Goal: Task Accomplishment & Management: Complete application form

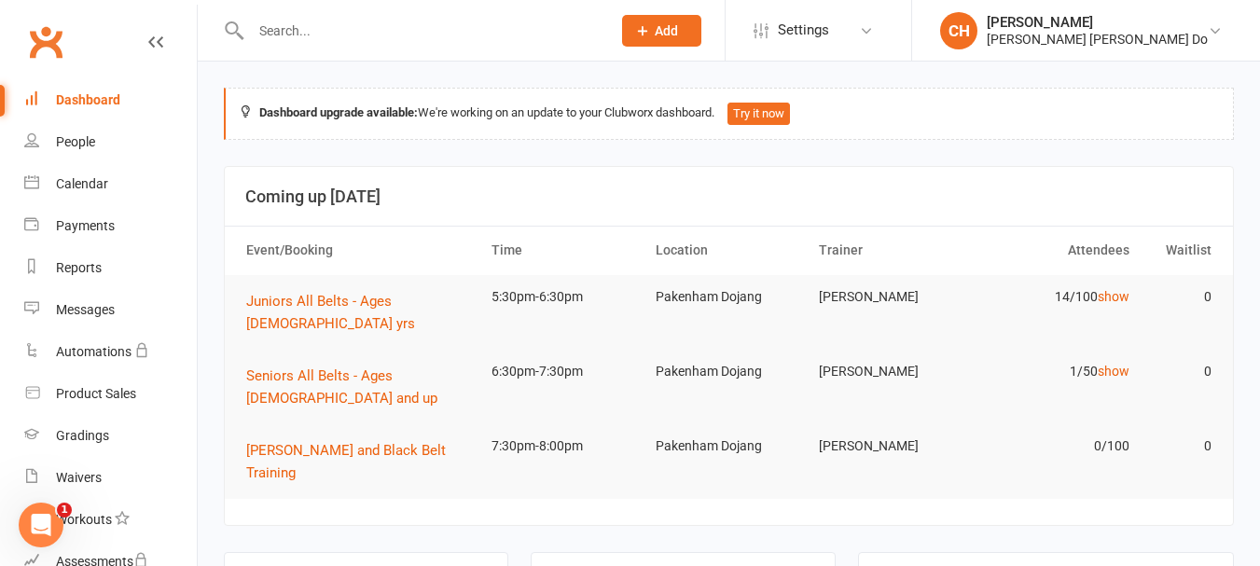
click at [425, 463] on section "Coming up [DATE] Event/Booking Time Location Trainer Attendees Waitlist Juniors…" at bounding box center [729, 346] width 1010 height 360
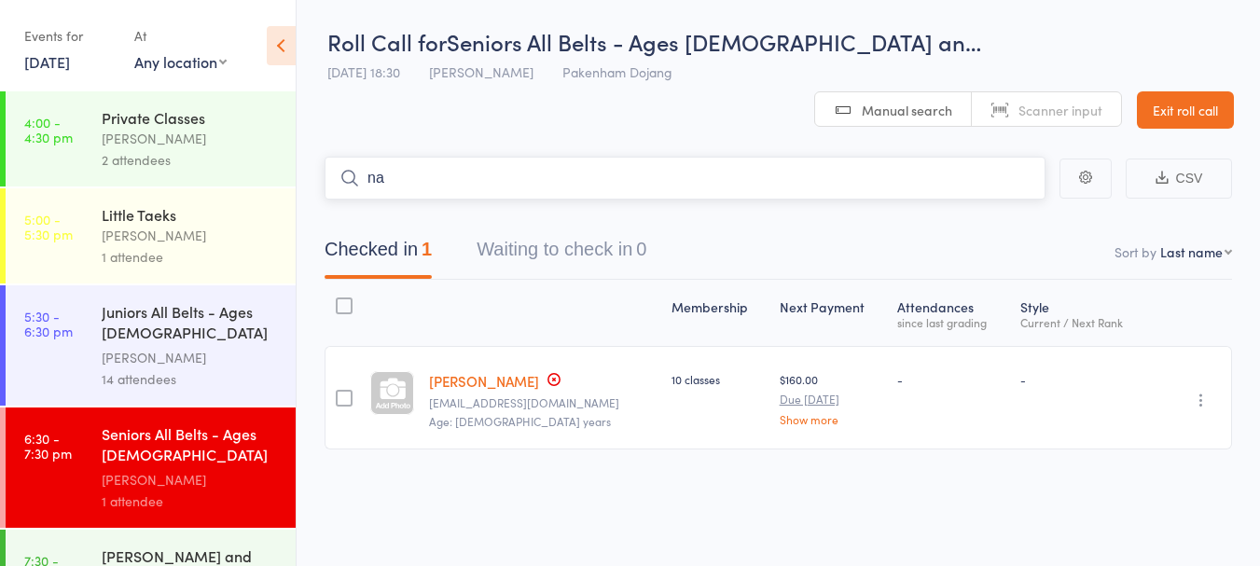
type input "n"
type input "yath"
click at [999, 203] on link "Drop in" at bounding box center [996, 217] width 61 height 29
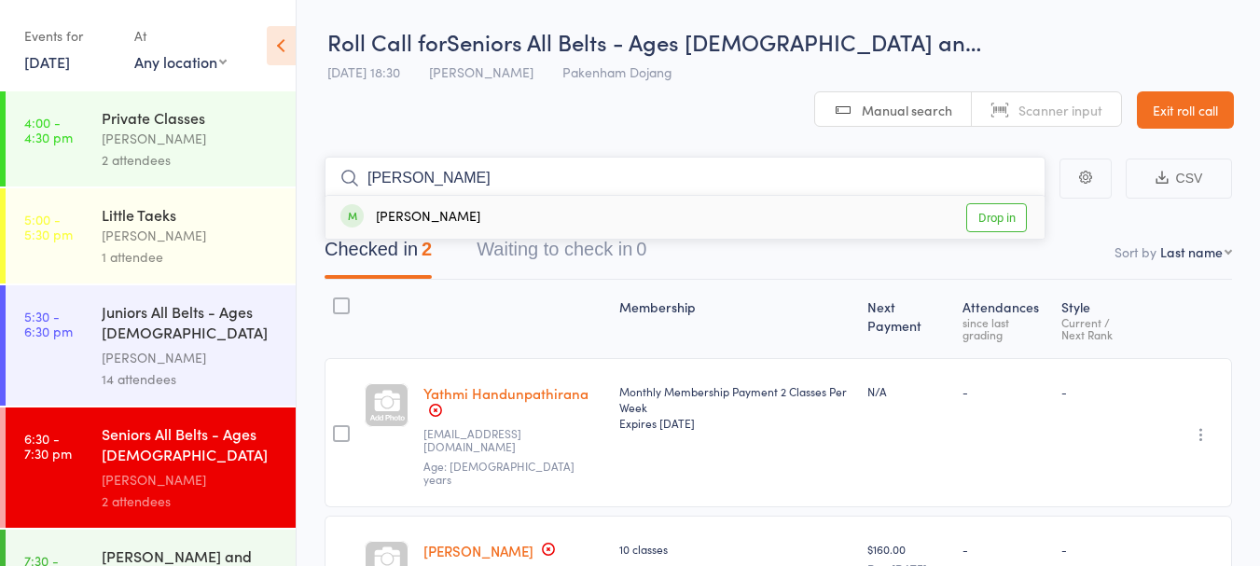
type input "adrian"
click at [997, 203] on link "Drop in" at bounding box center [996, 217] width 61 height 29
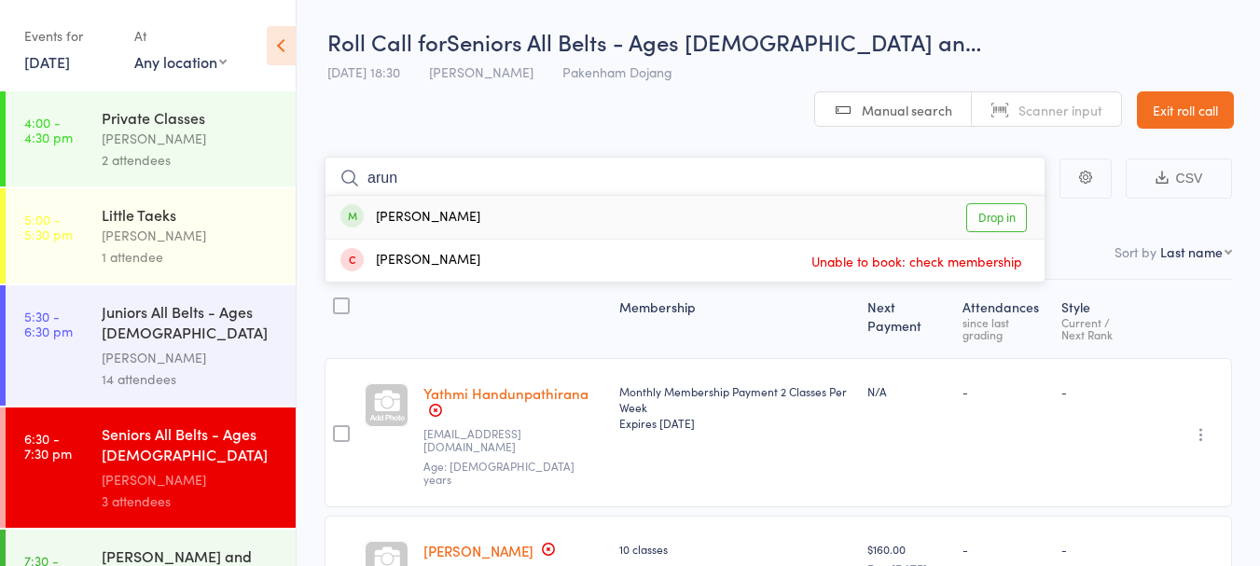
type input "arun"
click at [991, 203] on link "Drop in" at bounding box center [996, 217] width 61 height 29
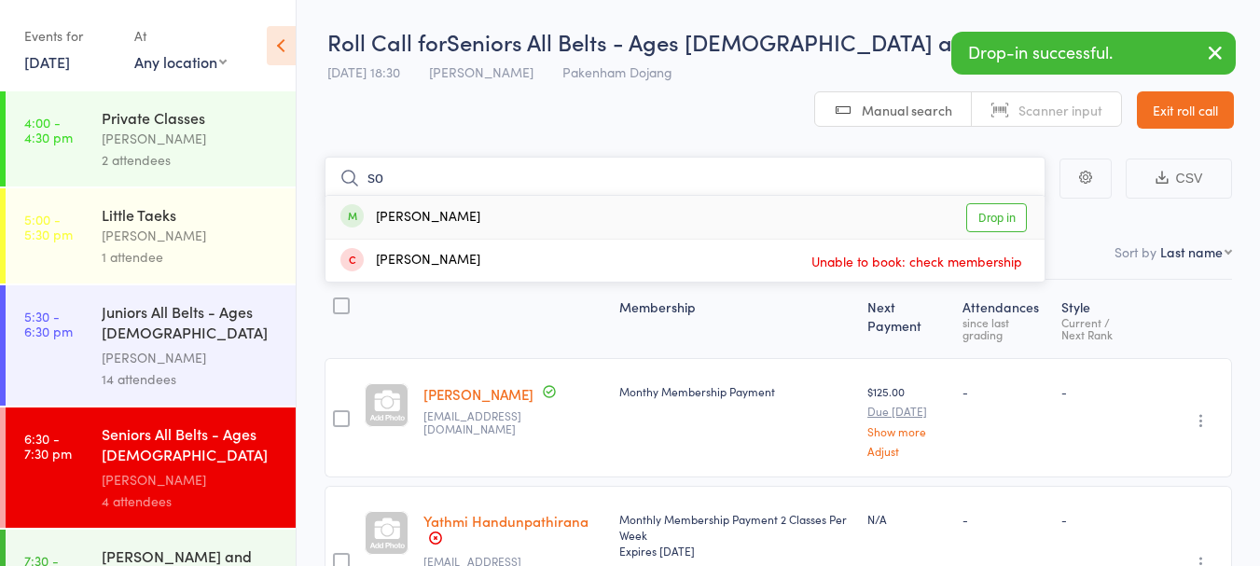
type input "s"
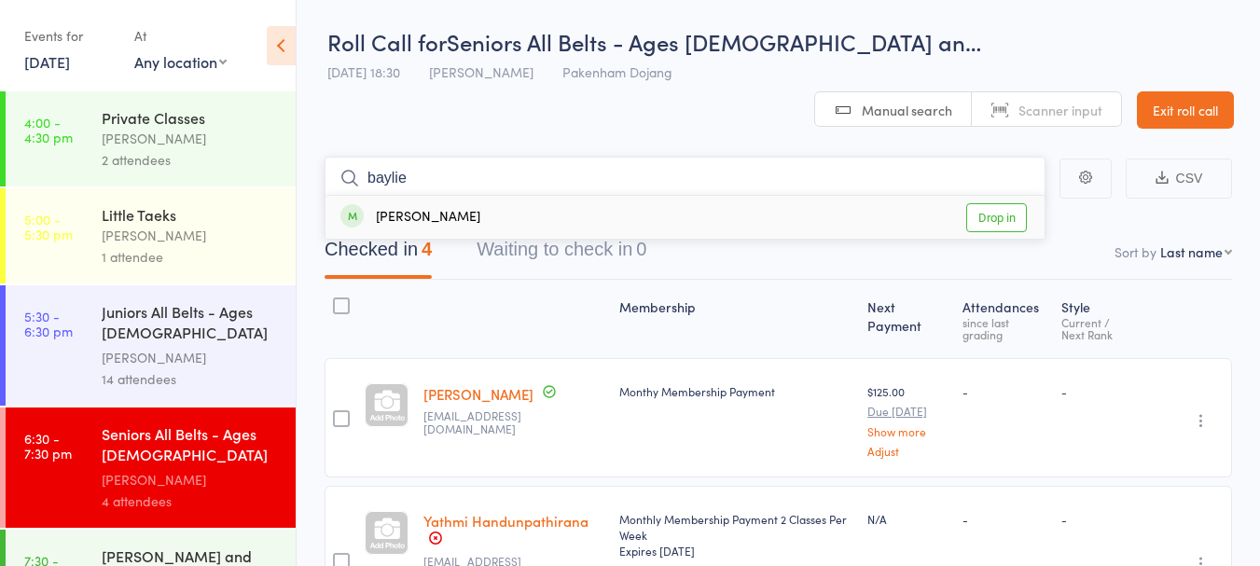
type input "baylie"
click at [991, 203] on link "Drop in" at bounding box center [996, 217] width 61 height 29
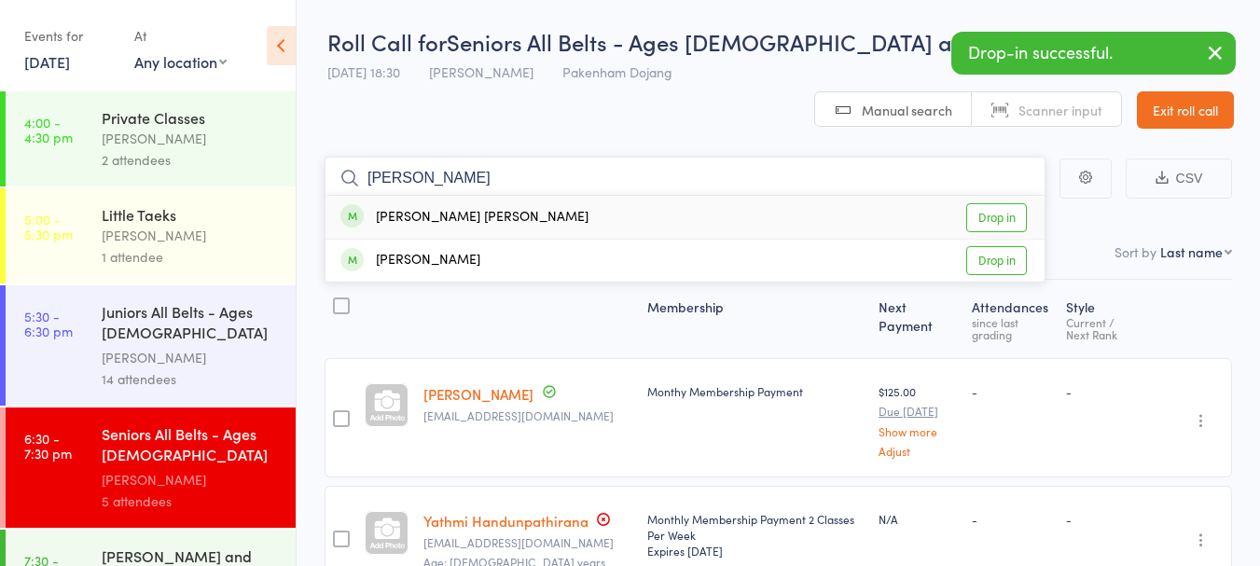
type input "connor"
click at [992, 203] on link "Drop in" at bounding box center [996, 217] width 61 height 29
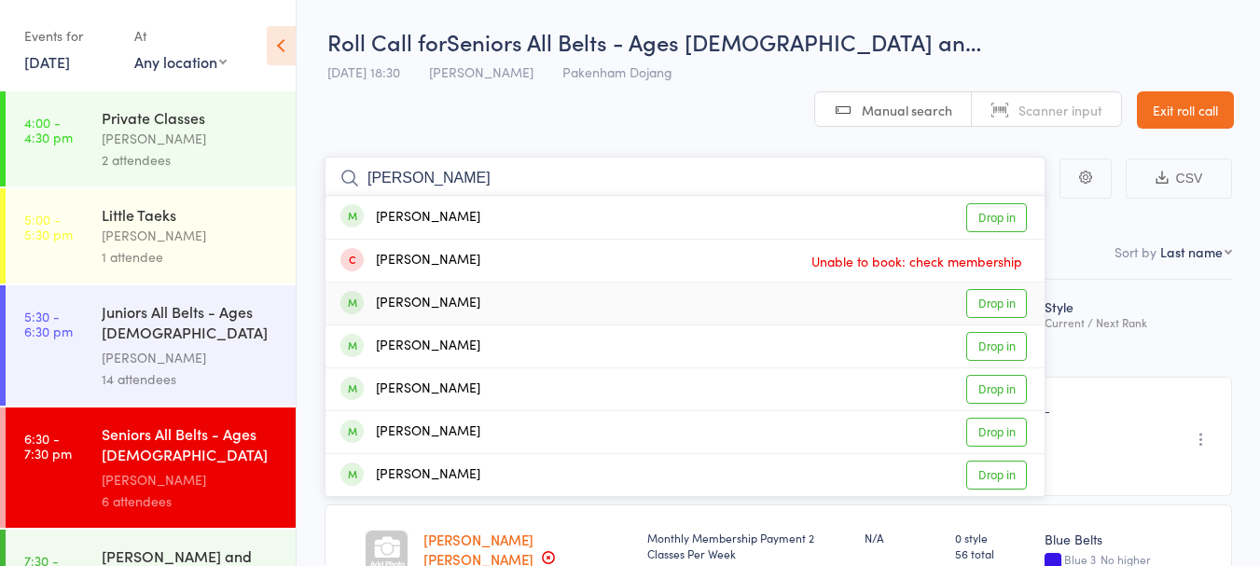
type input "jackson"
click at [1007, 289] on link "Drop in" at bounding box center [996, 303] width 61 height 29
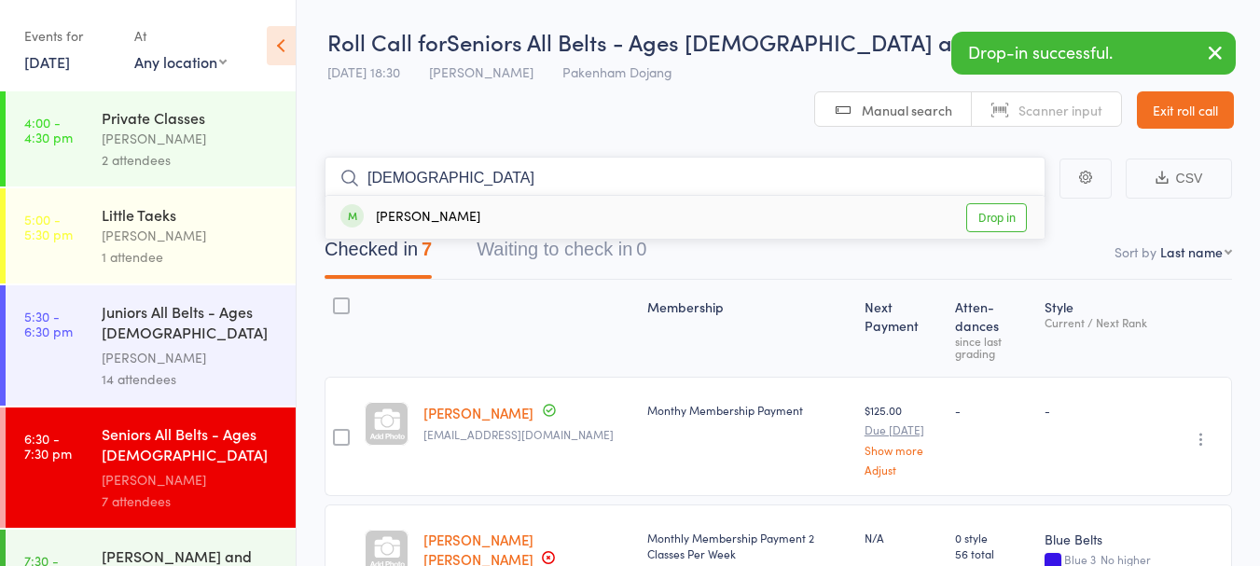
type input "gidd"
click at [1000, 203] on link "Drop in" at bounding box center [996, 217] width 61 height 29
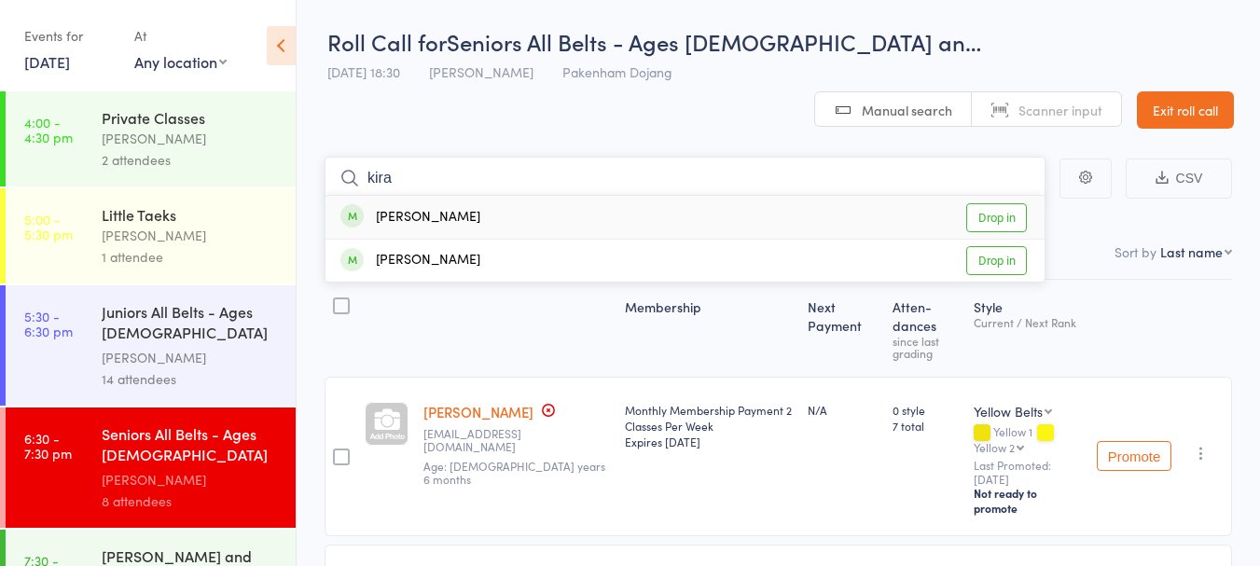
type input "kira"
click at [997, 203] on link "Drop in" at bounding box center [996, 217] width 61 height 29
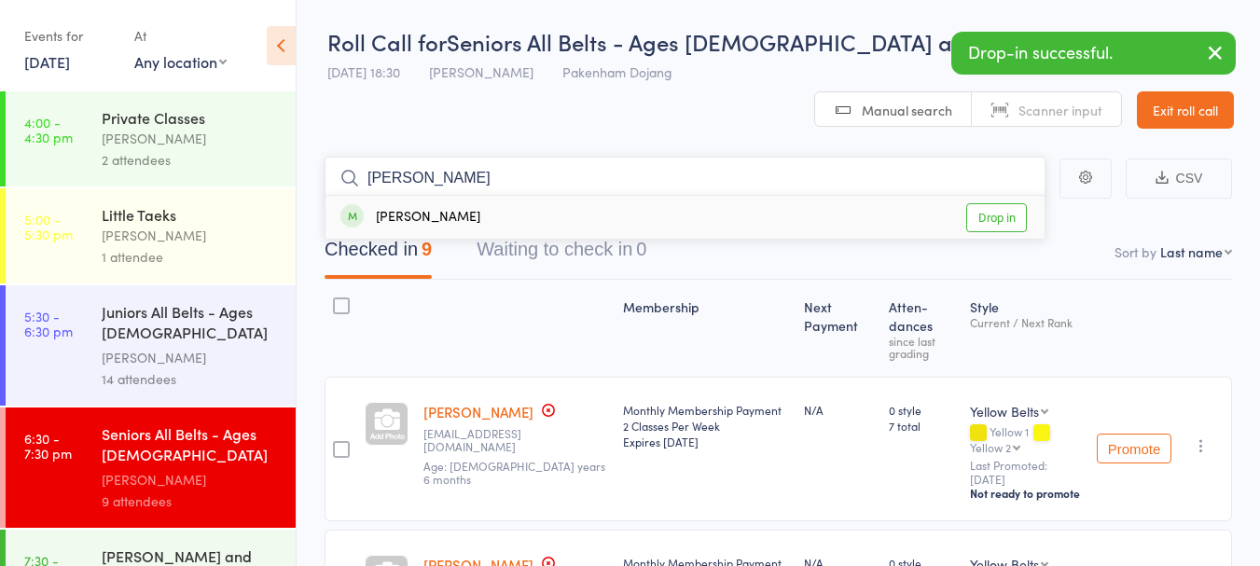
type input "anast"
click at [1006, 203] on link "Drop in" at bounding box center [996, 217] width 61 height 29
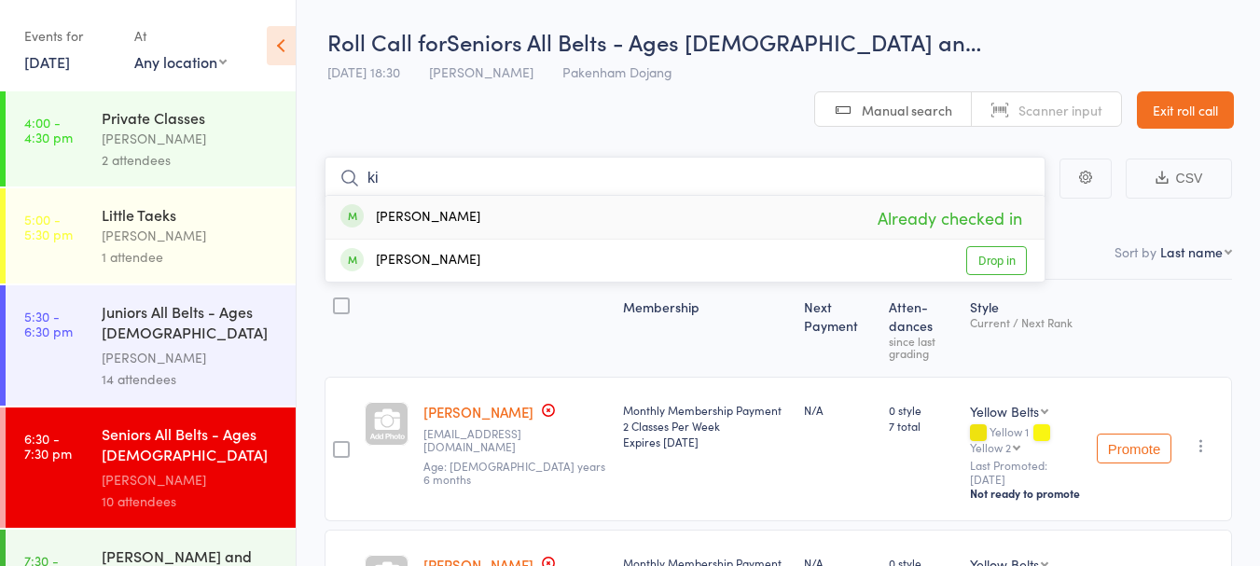
type input "k"
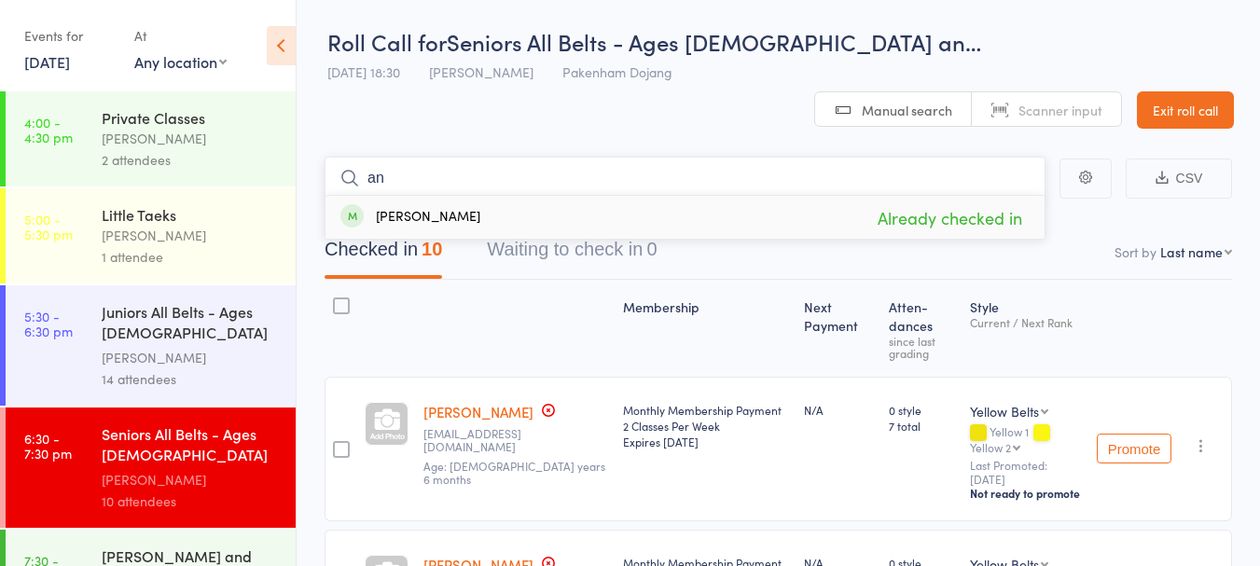
type input "a"
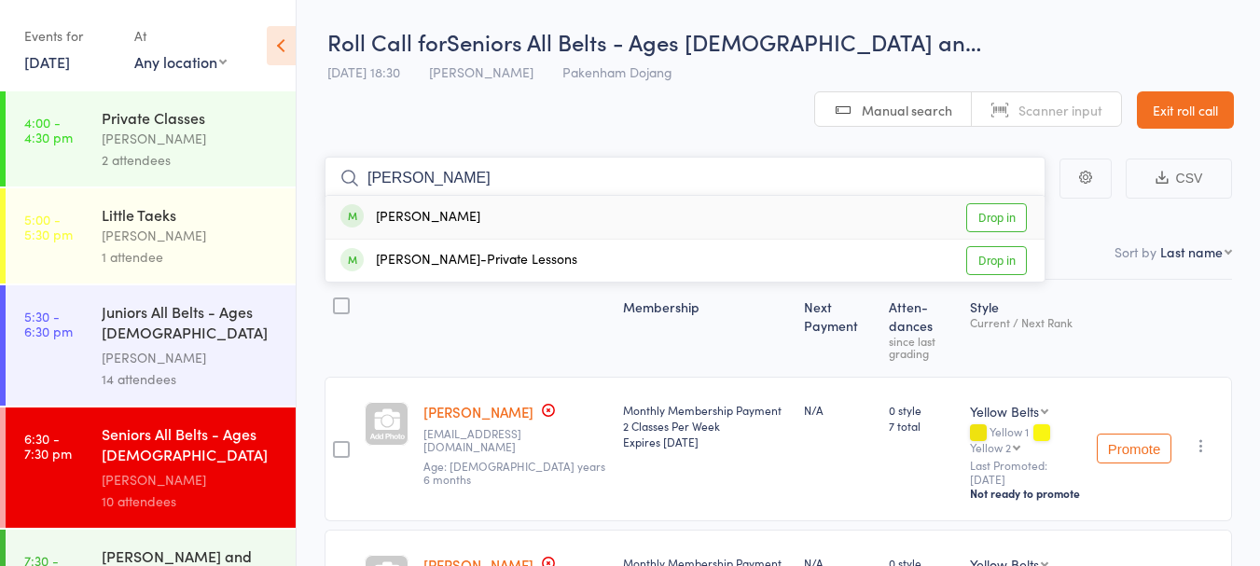
type input "joshua"
click at [1004, 203] on link "Drop in" at bounding box center [996, 217] width 61 height 29
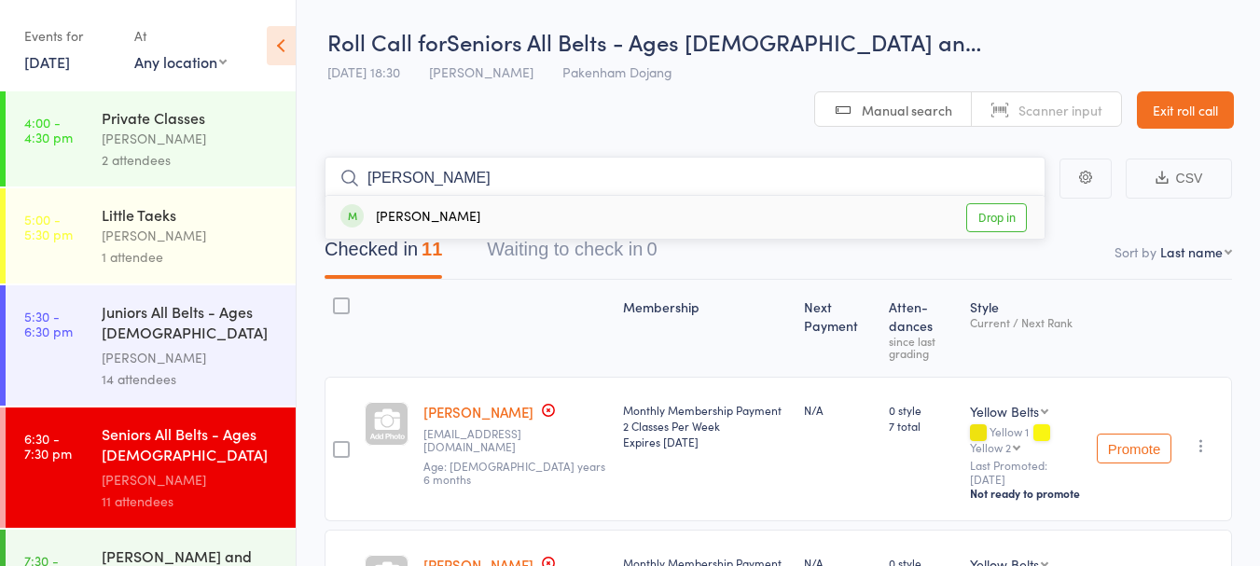
type input "omer"
click at [992, 203] on link "Drop in" at bounding box center [996, 217] width 61 height 29
type input "tyler"
click at [997, 203] on link "Drop in" at bounding box center [996, 217] width 61 height 29
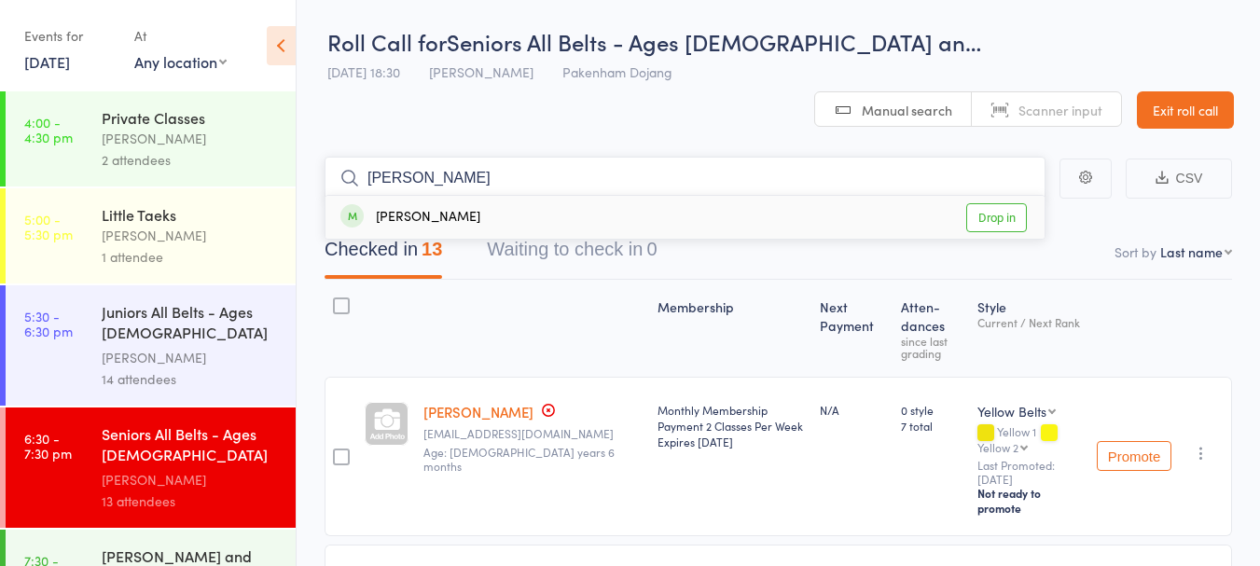
type input "jake"
click at [1003, 203] on link "Drop in" at bounding box center [996, 217] width 61 height 29
click at [1168, 91] on link "Exit roll call" at bounding box center [1185, 109] width 97 height 37
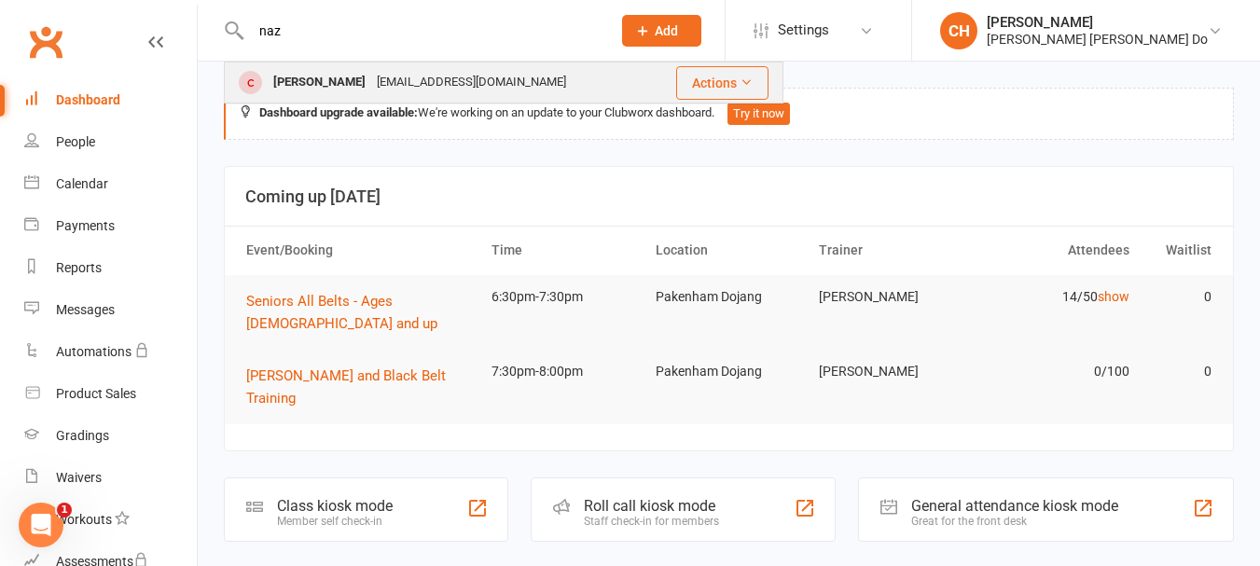
type input "naz"
click at [296, 76] on div "[PERSON_NAME]" at bounding box center [319, 82] width 103 height 27
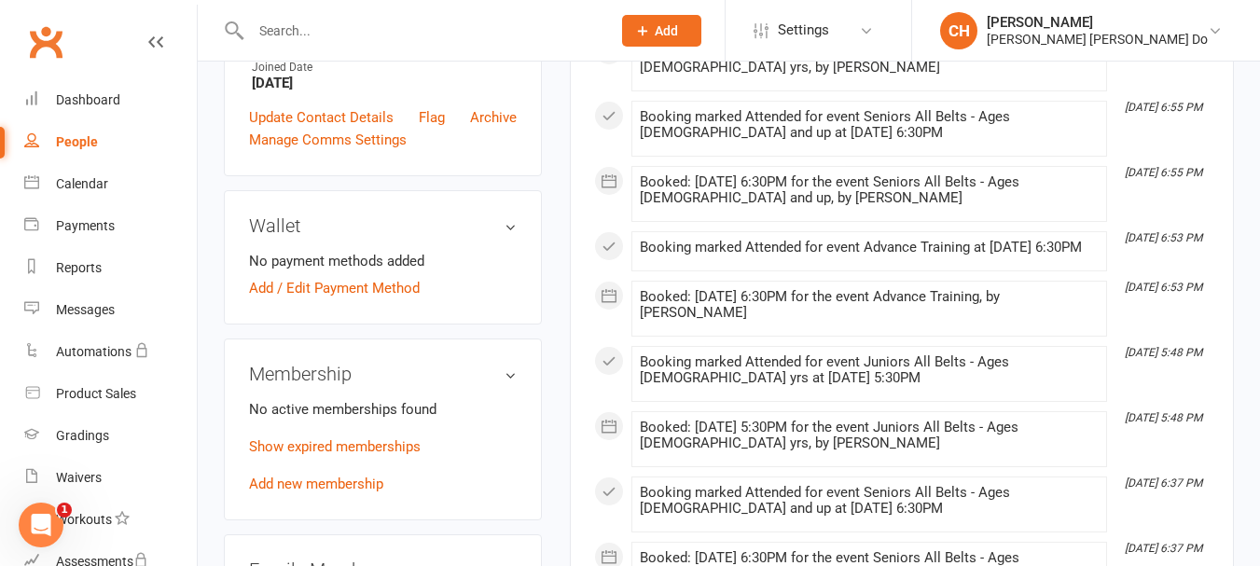
scroll to position [653, 0]
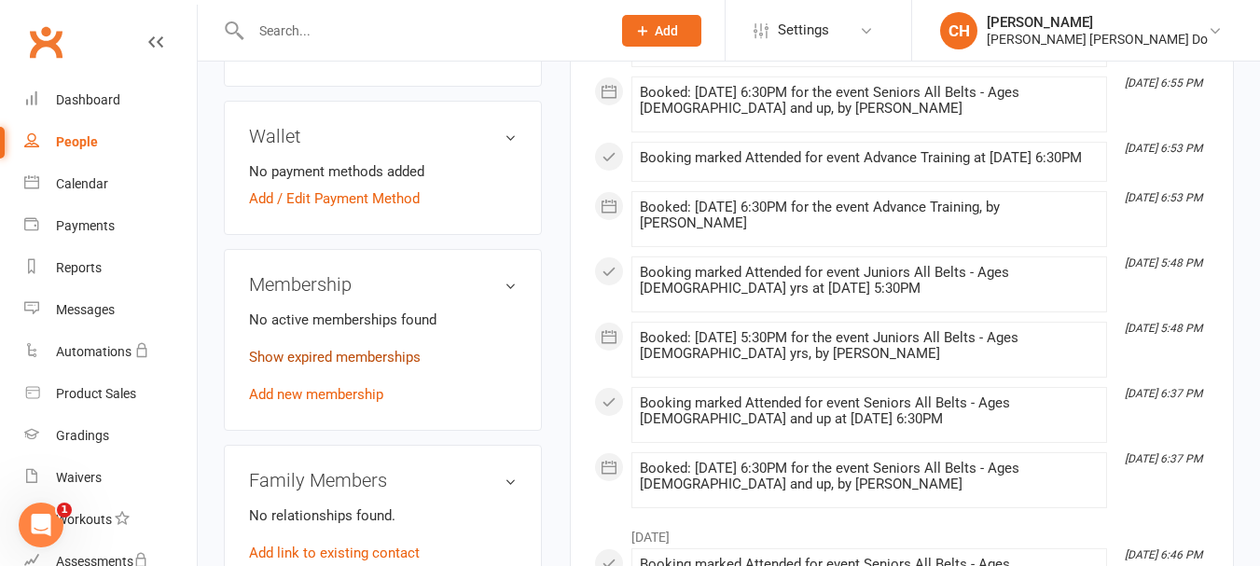
click at [352, 353] on link "Show expired memberships" at bounding box center [335, 357] width 172 height 17
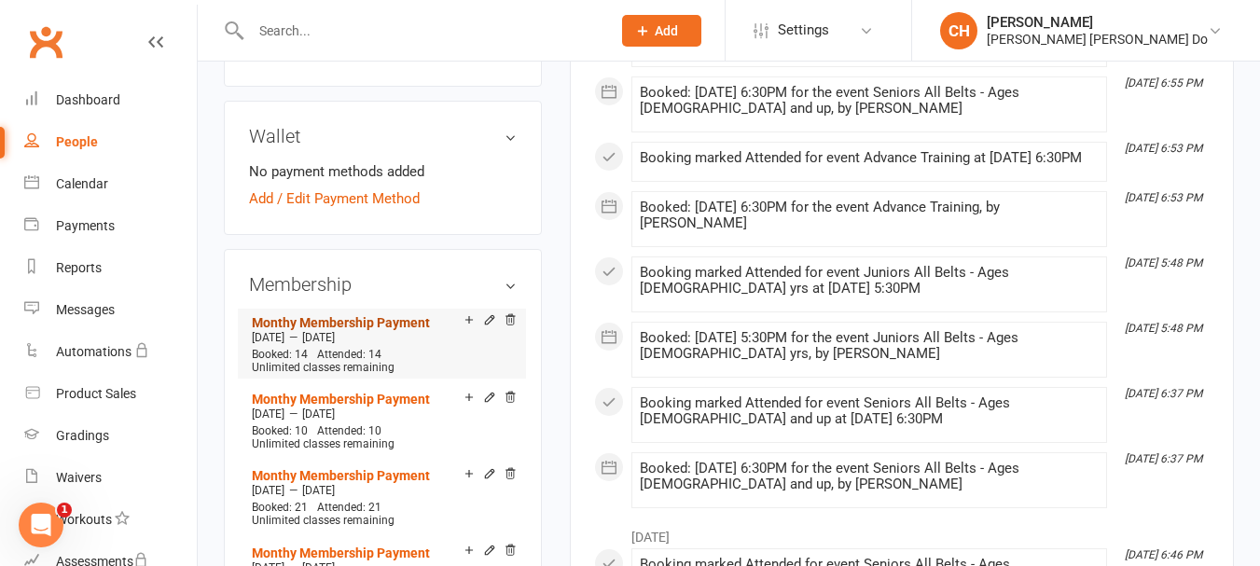
click at [345, 320] on link "Monthy Membership Payment" at bounding box center [341, 322] width 178 height 15
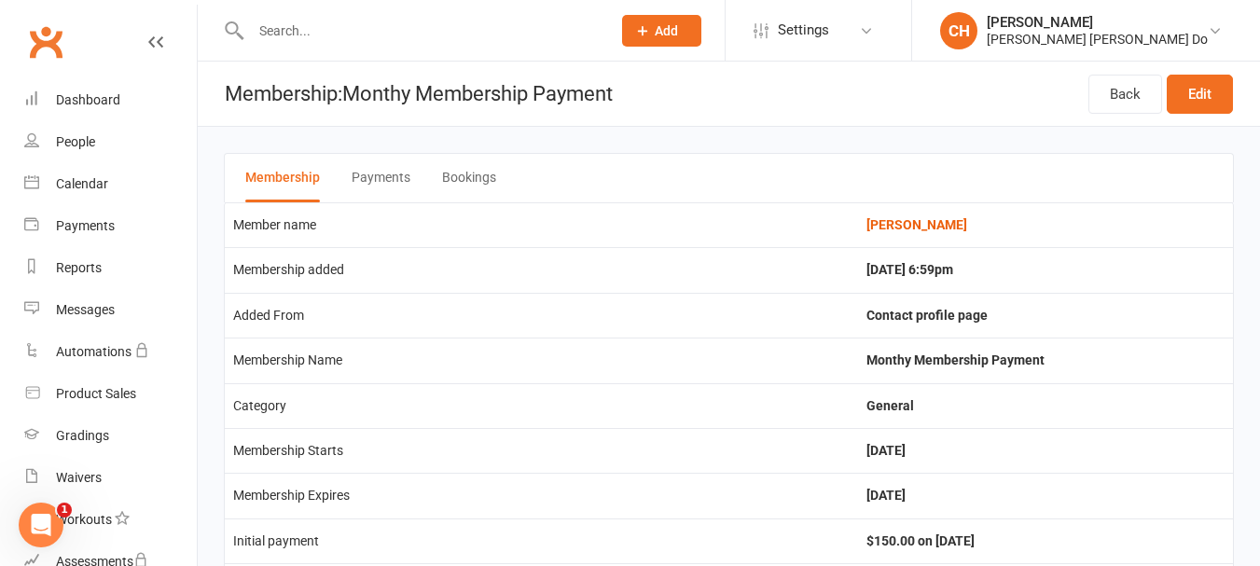
click at [277, 33] on input "text" at bounding box center [421, 31] width 352 height 26
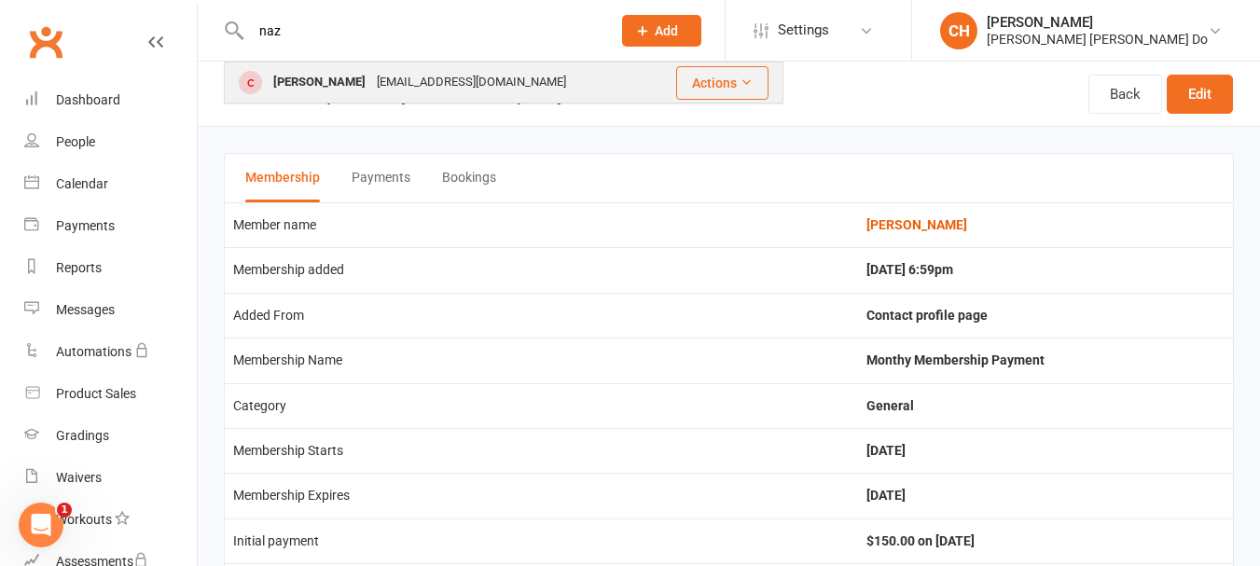
type input "naz"
click at [302, 79] on div "[PERSON_NAME]" at bounding box center [319, 82] width 103 height 27
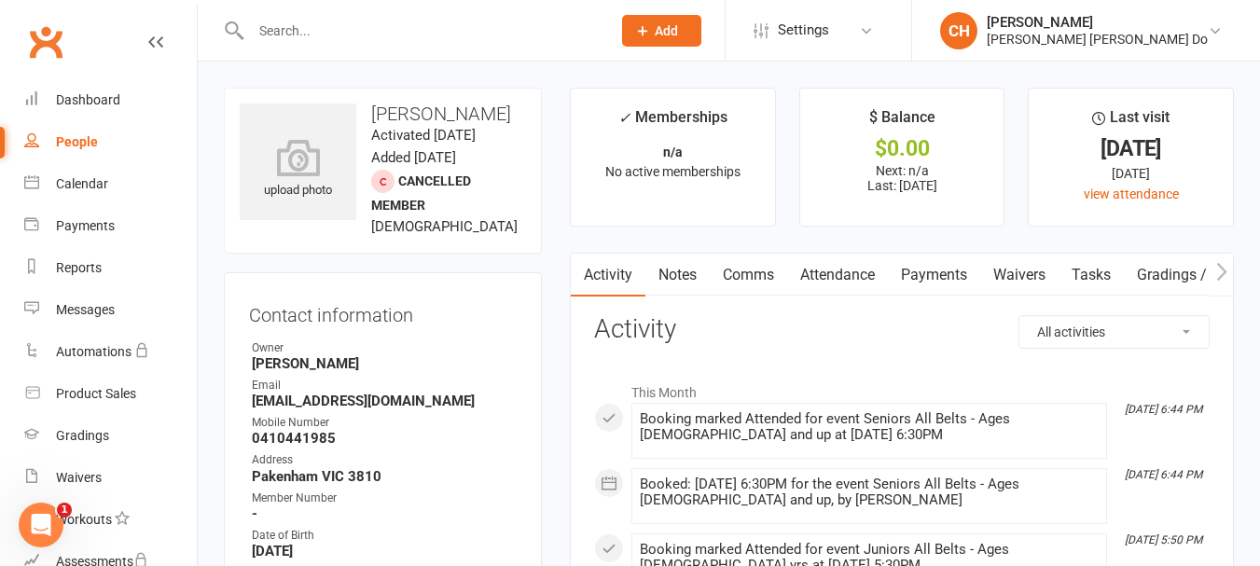
click at [305, 33] on input "text" at bounding box center [421, 31] width 352 height 26
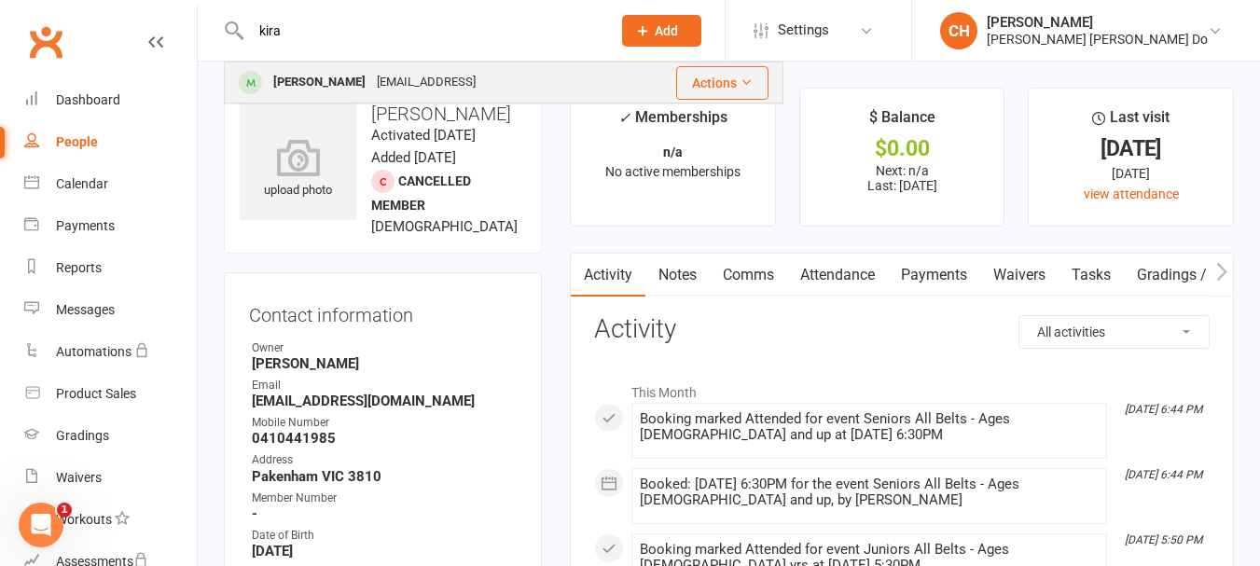
type input "kira"
click at [300, 69] on div "[PERSON_NAME]" at bounding box center [319, 82] width 103 height 27
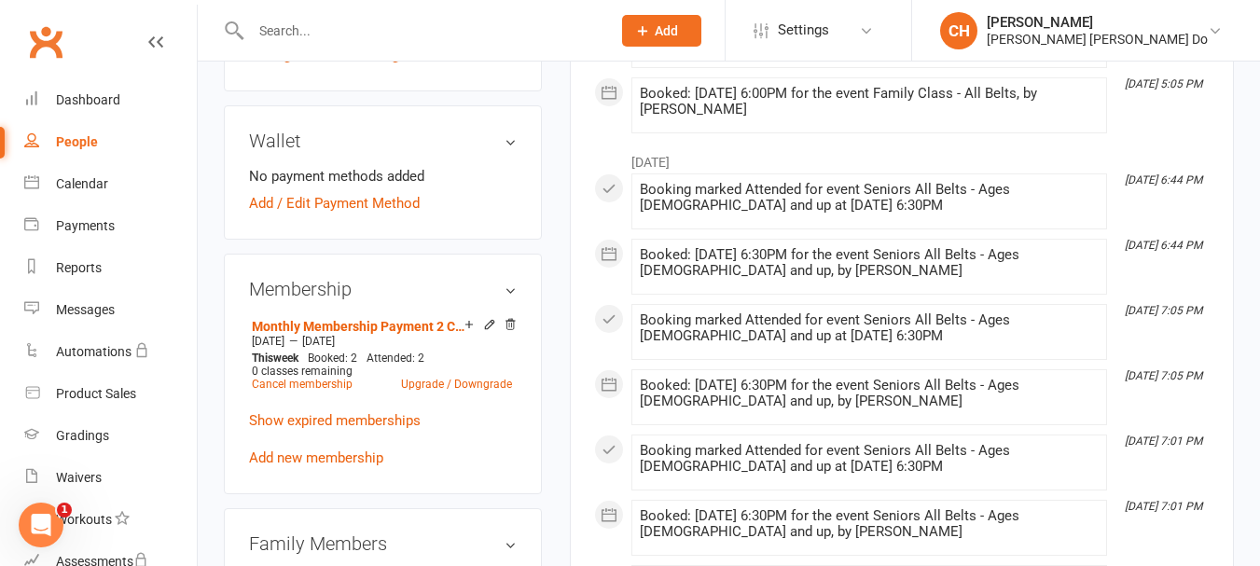
scroll to position [653, 0]
click at [319, 448] on link "Add new membership" at bounding box center [316, 456] width 134 height 17
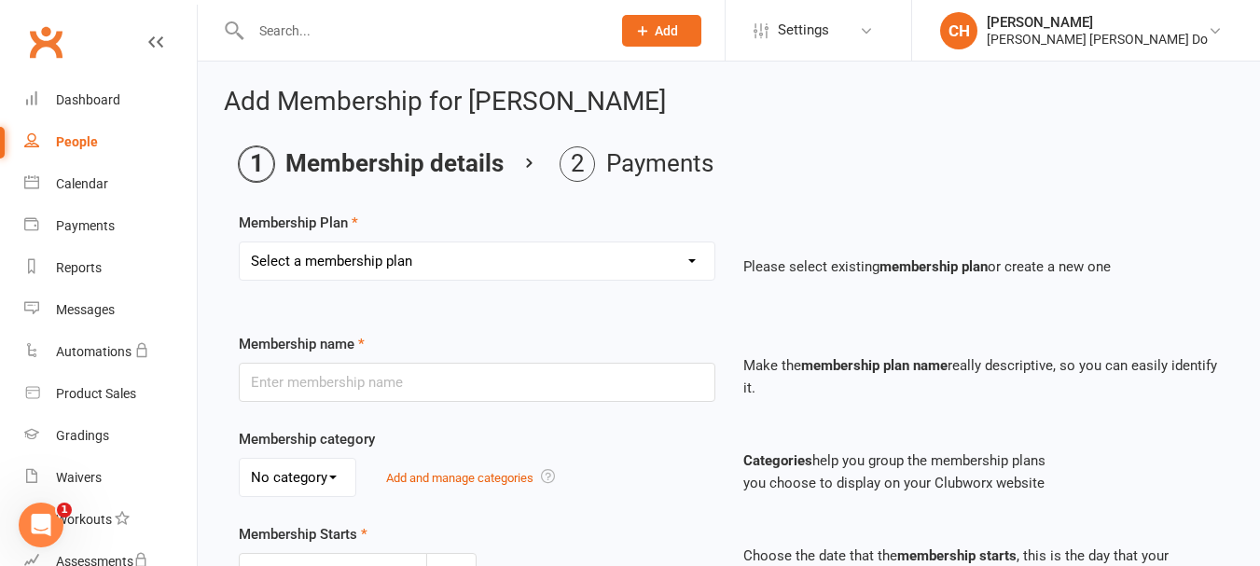
click at [467, 258] on select "Select a membership plan Create new Membership Plan Monthy Membership Payment L…" at bounding box center [477, 260] width 475 height 37
select select "7"
click at [240, 242] on select "Select a membership plan Create new Membership Plan Monthy Membership Payment L…" at bounding box center [477, 260] width 475 height 37
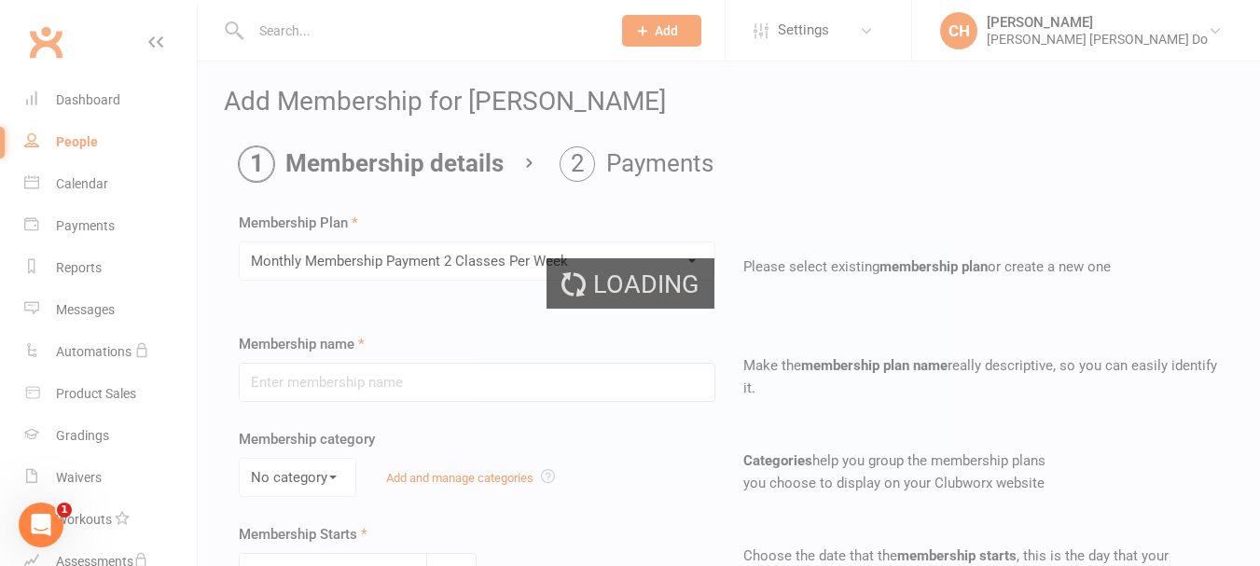
type input "Monthly Membership Payment 2 Classes Per Week"
select select "0"
type input "0"
type input "2"
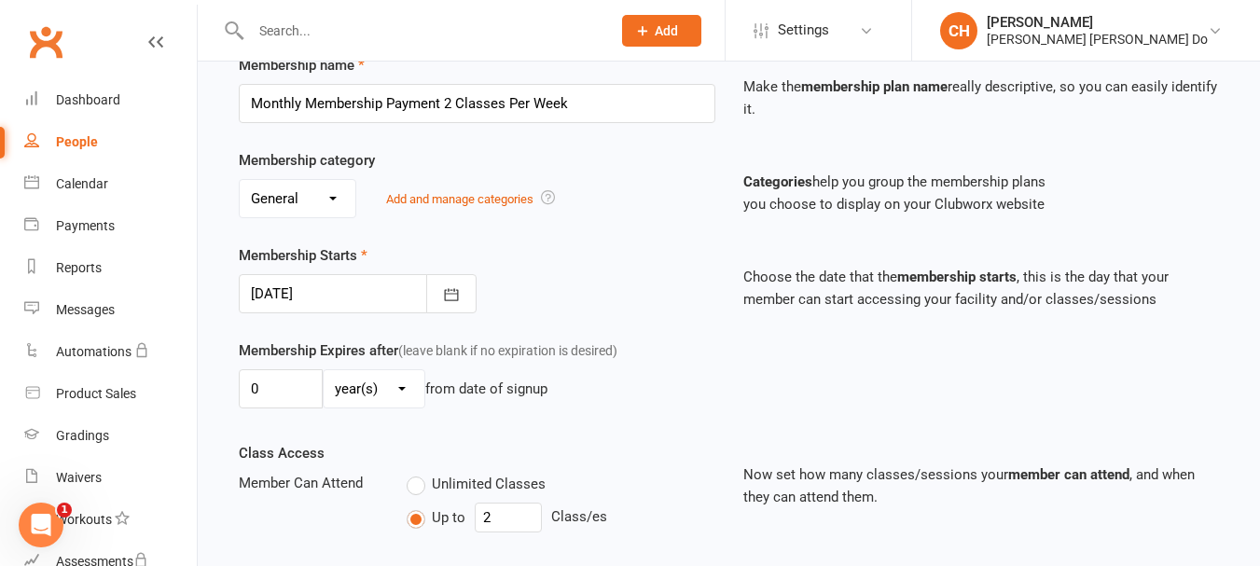
scroll to position [280, 0]
click at [460, 292] on icon "button" at bounding box center [451, 293] width 19 height 19
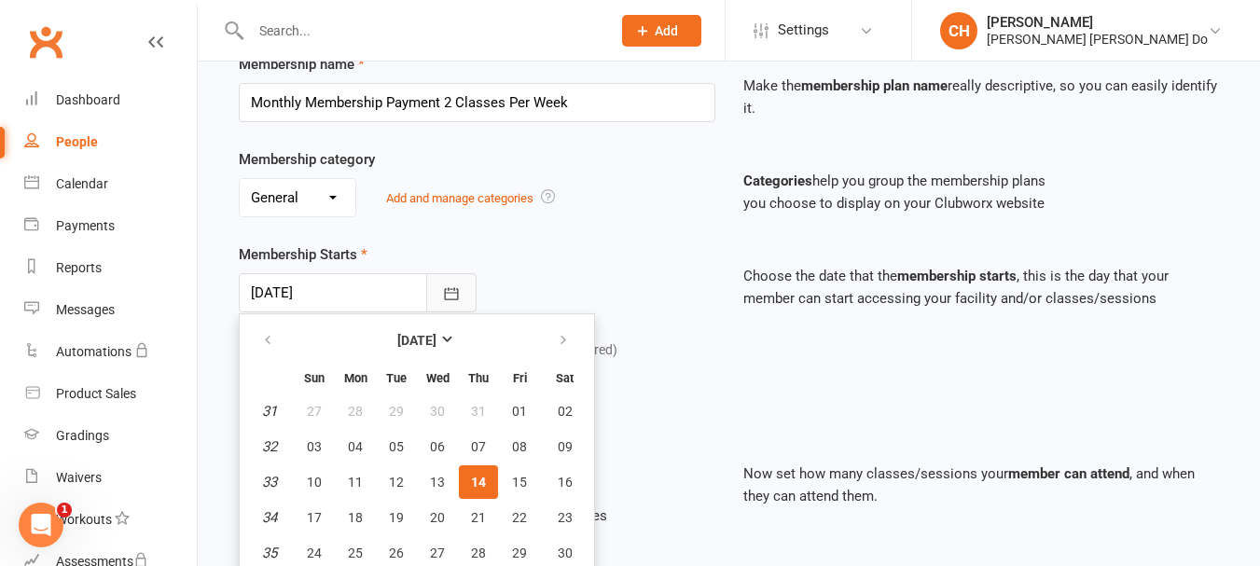
scroll to position [321, 0]
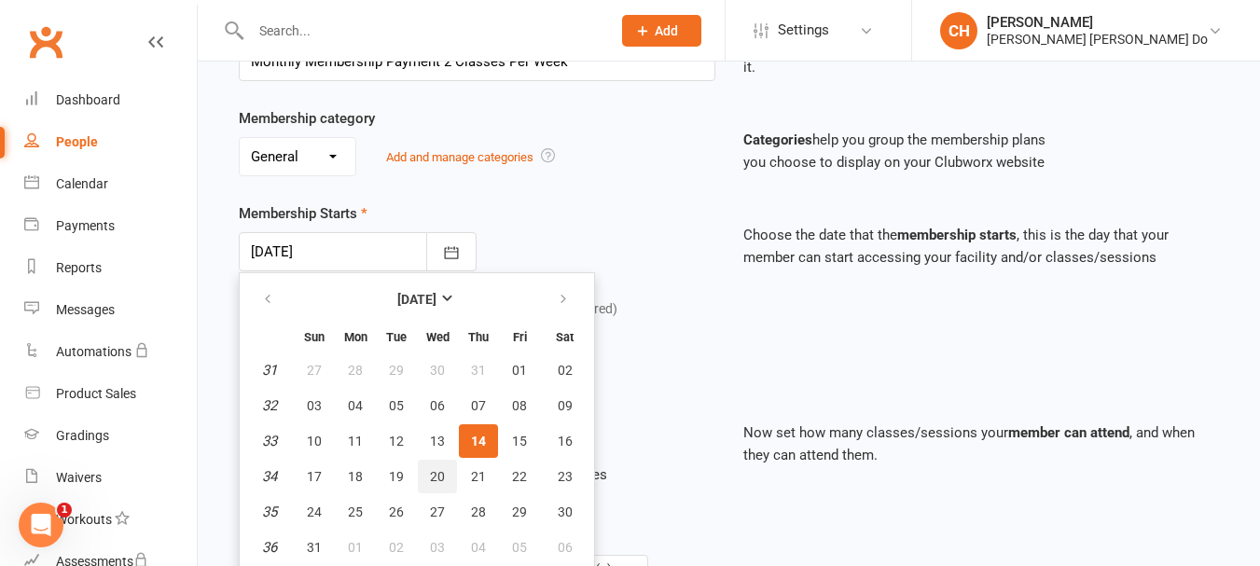
click at [439, 470] on span "20" at bounding box center [437, 476] width 15 height 15
type input "[DATE]"
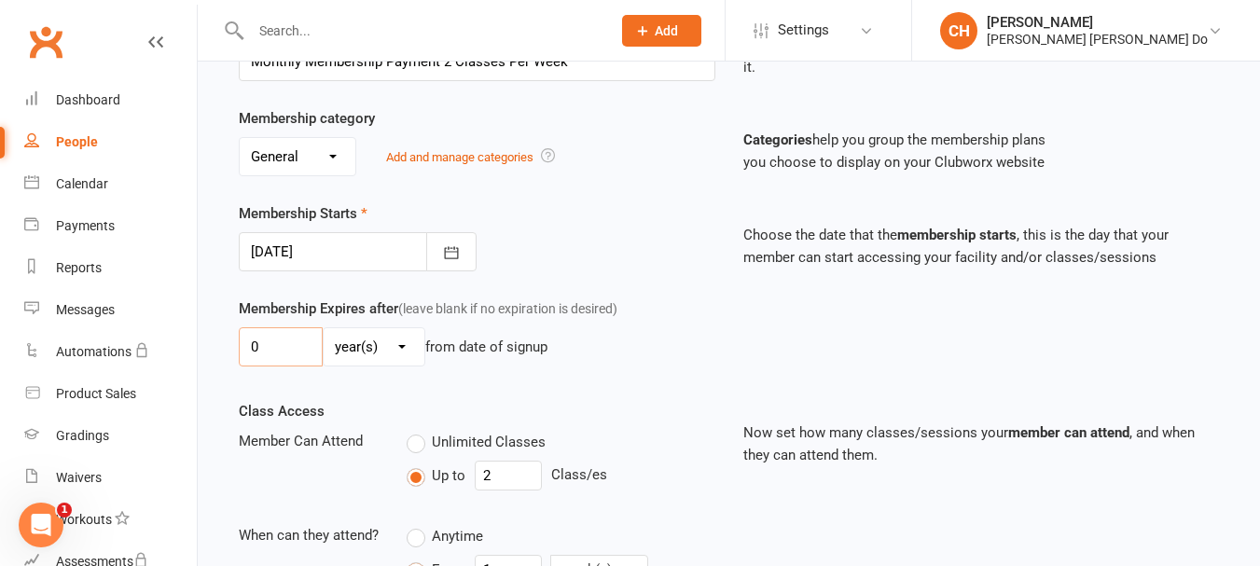
drag, startPoint x: 283, startPoint y: 345, endPoint x: 197, endPoint y: 342, distance: 85.8
click at [197, 342] on ui-view "Prospect Member Non-attending contact Class / event Appointment Grading event T…" at bounding box center [630, 328] width 1260 height 1289
type input "1"
click at [405, 349] on select "day(s) week(s) month(s) year(s)" at bounding box center [374, 346] width 101 height 37
select select "2"
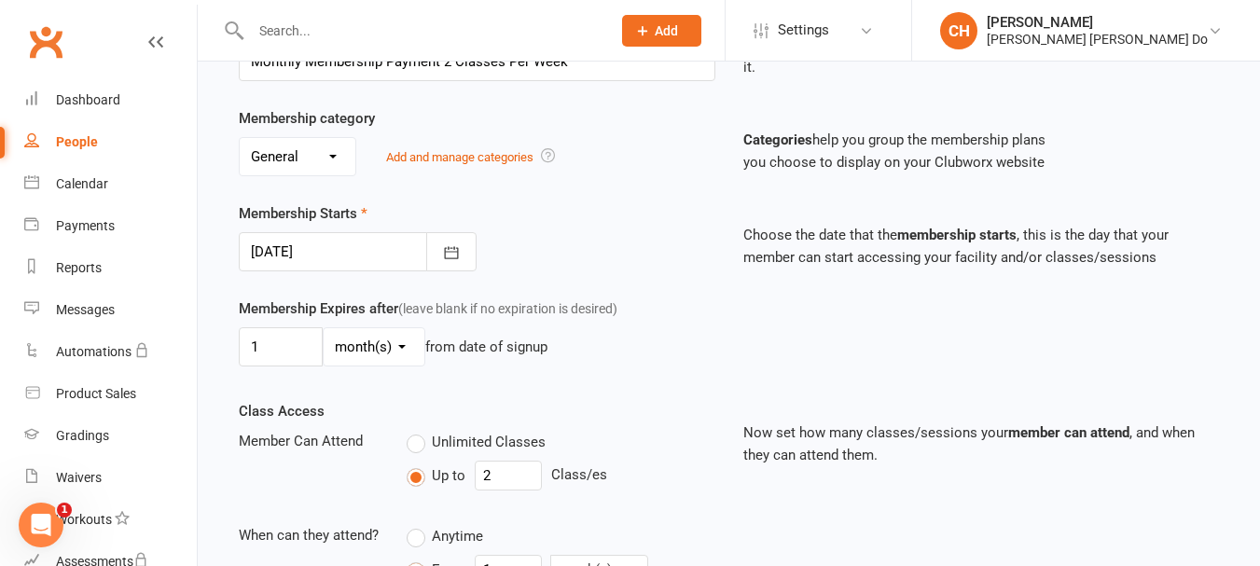
click at [324, 328] on select "day(s) week(s) month(s) year(s)" at bounding box center [374, 346] width 101 height 37
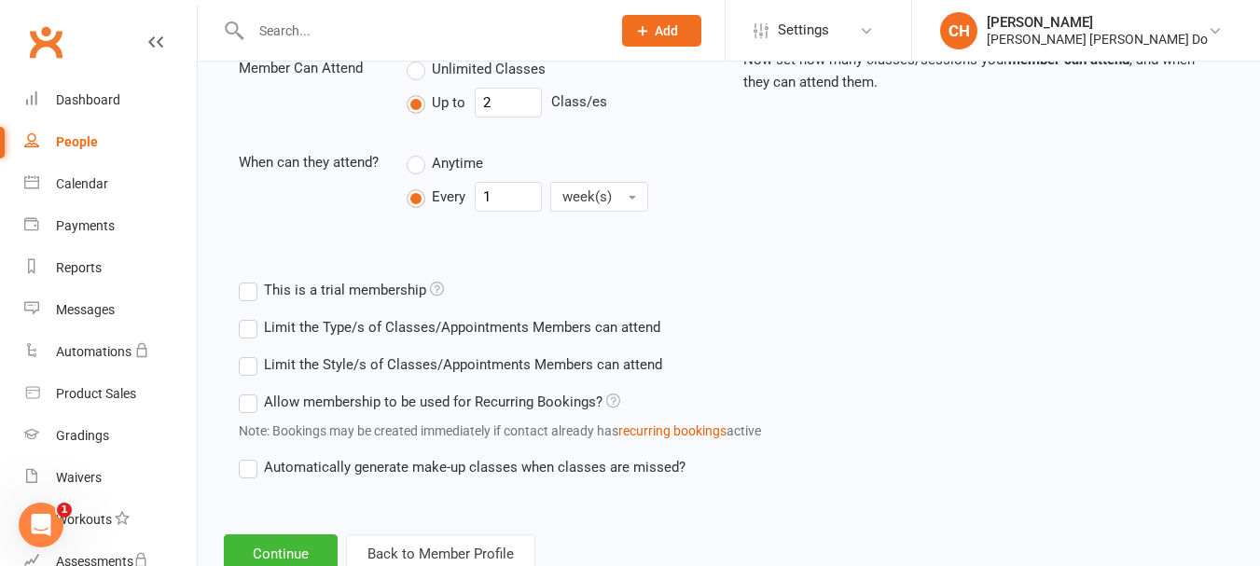
scroll to position [755, 0]
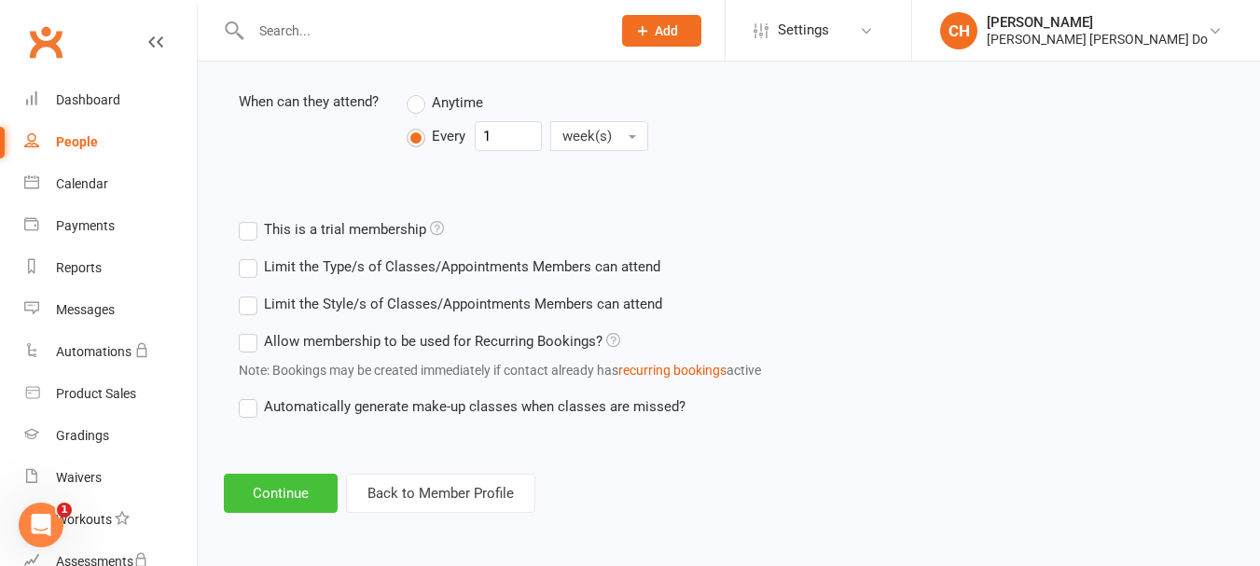
click at [286, 484] on button "Continue" at bounding box center [281, 493] width 114 height 39
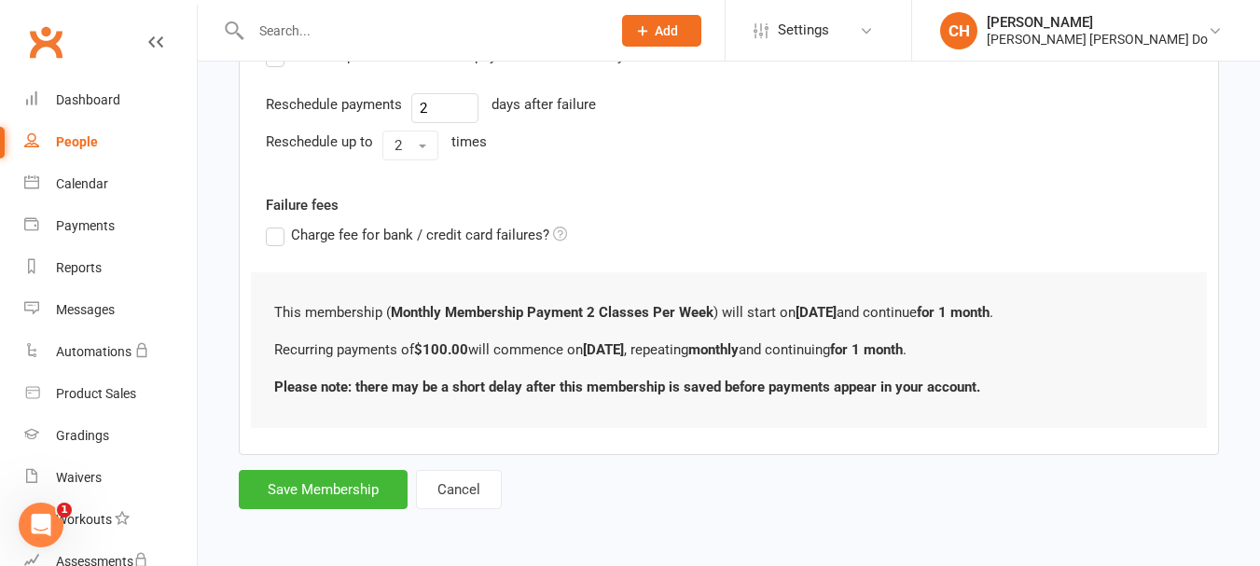
scroll to position [0, 0]
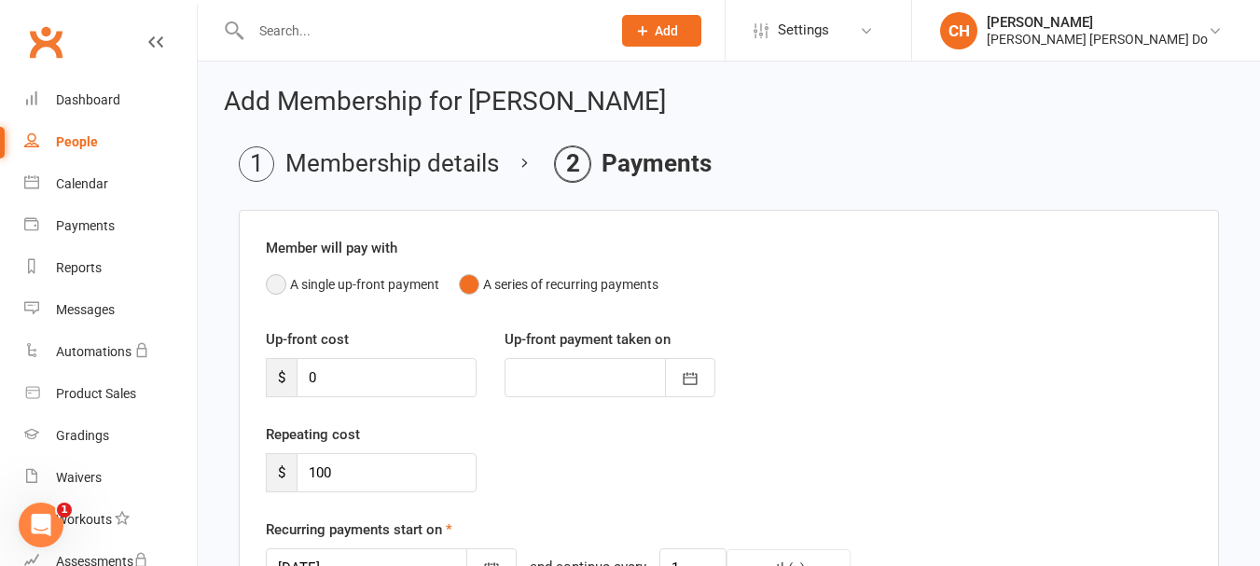
click at [280, 285] on button "A single up-front payment" at bounding box center [352, 284] width 173 height 35
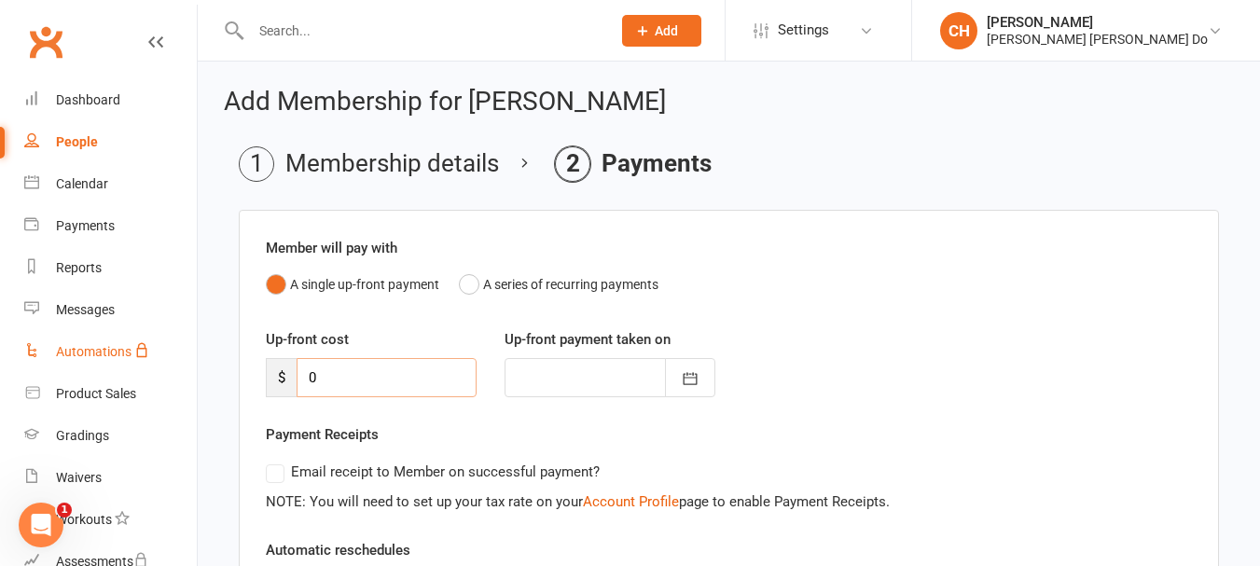
drag, startPoint x: 338, startPoint y: 379, endPoint x: 160, endPoint y: 366, distance: 178.5
click at [160, 366] on ui-view "Prospect Member Non-attending contact Class / event Appointment Grading event T…" at bounding box center [630, 497] width 1260 height 984
type input "1"
type input "[DATE]"
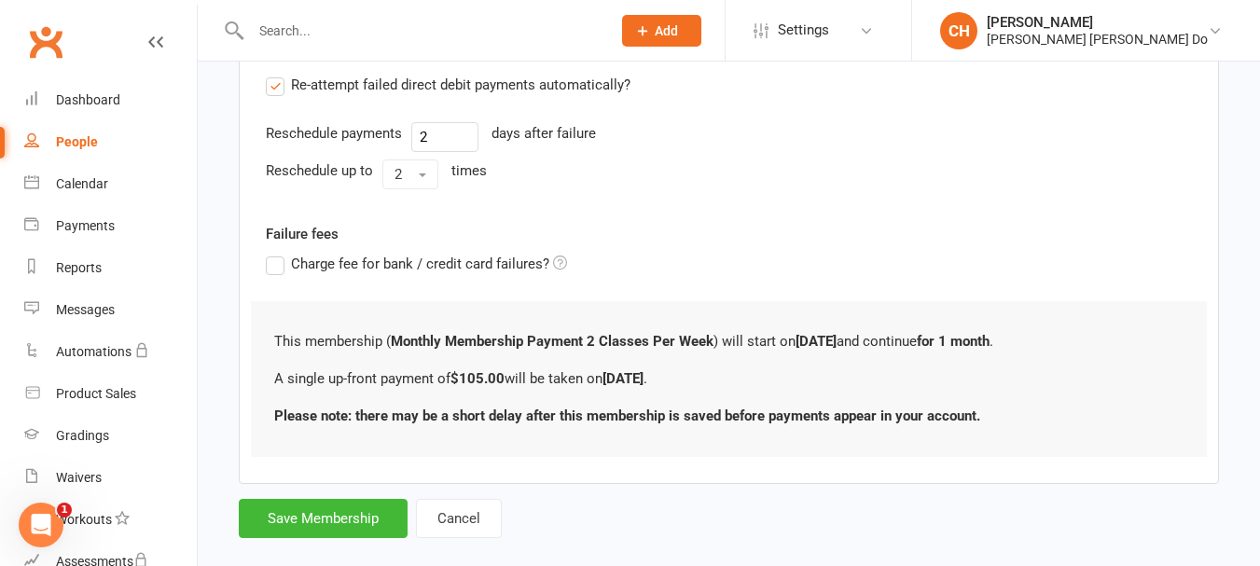
scroll to position [524, 0]
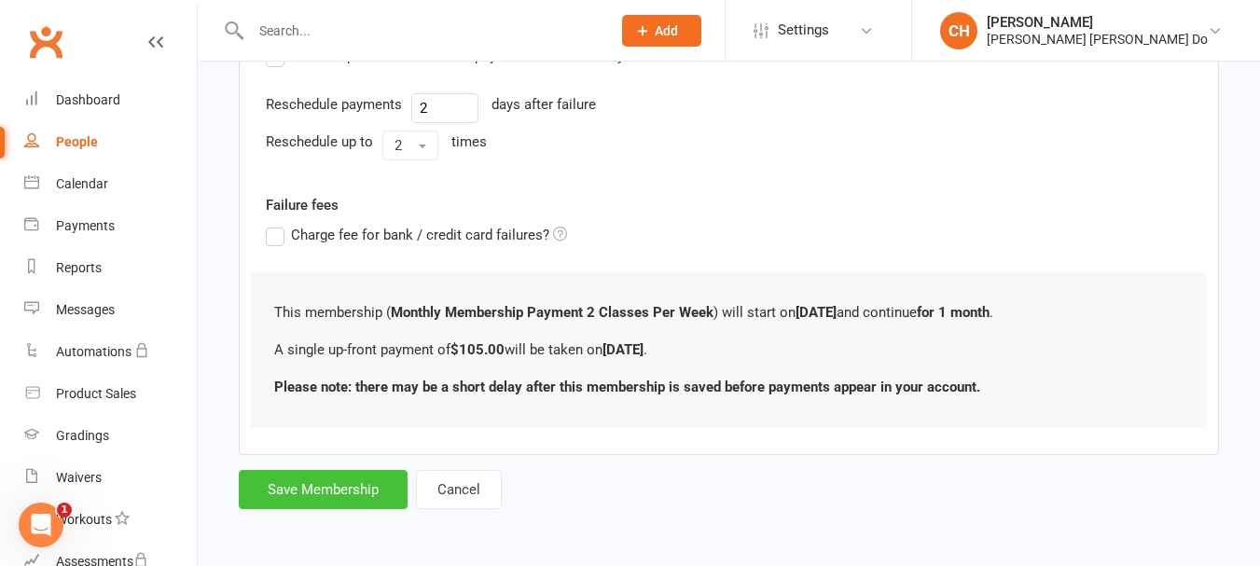
type input "105.00"
click at [340, 490] on button "Save Membership" at bounding box center [323, 489] width 169 height 39
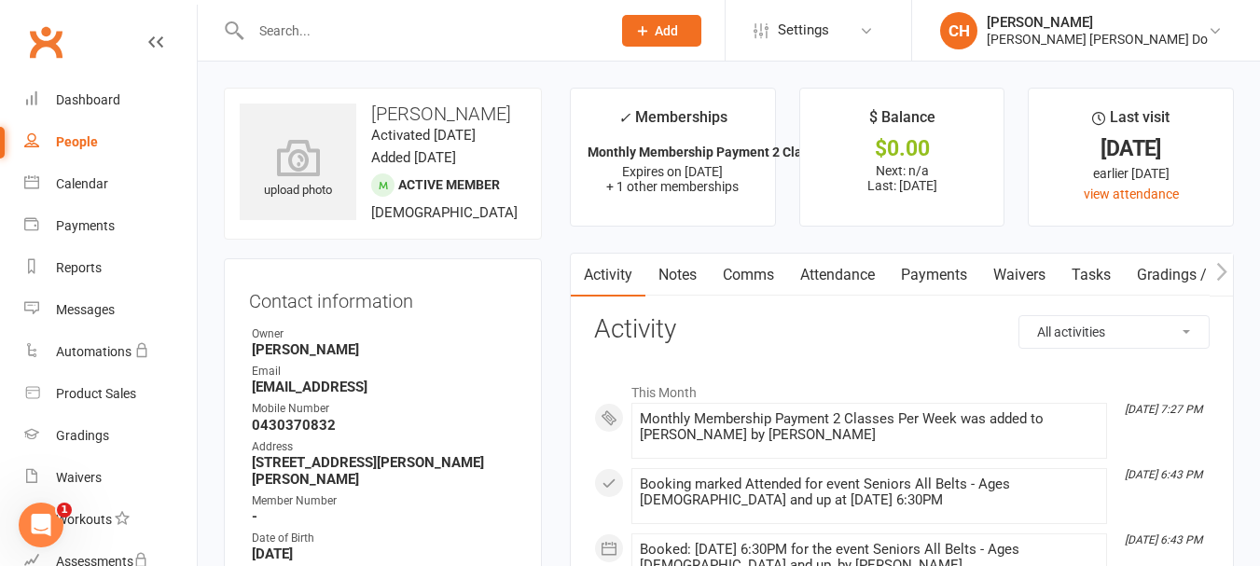
click at [288, 30] on input "text" at bounding box center [421, 31] width 352 height 26
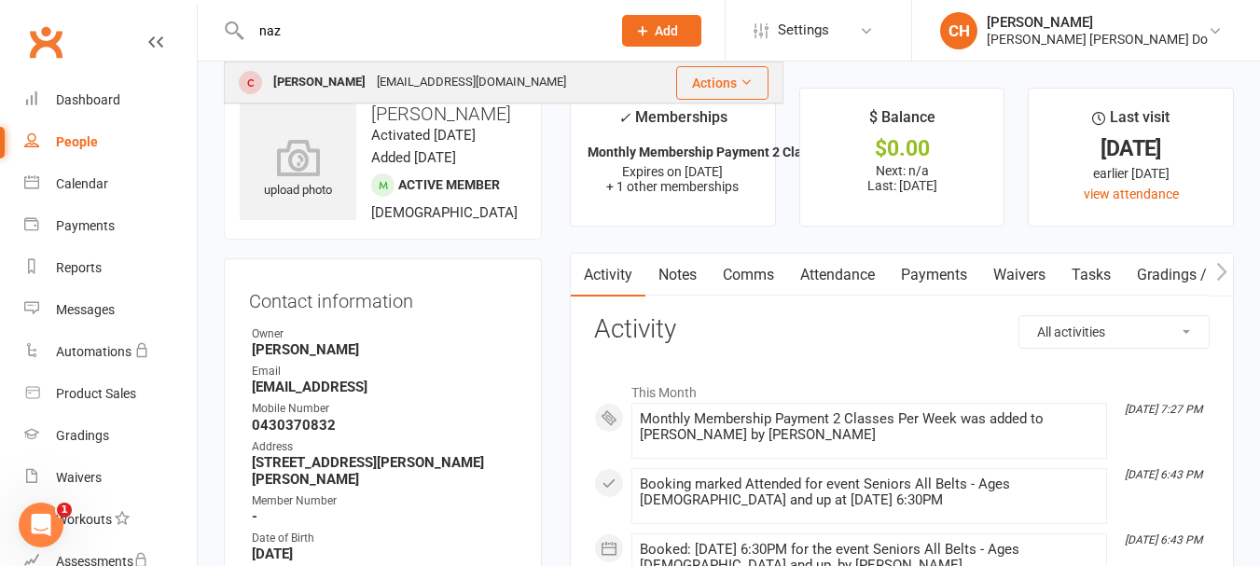
type input "naz"
click at [299, 72] on div "[PERSON_NAME]" at bounding box center [319, 82] width 103 height 27
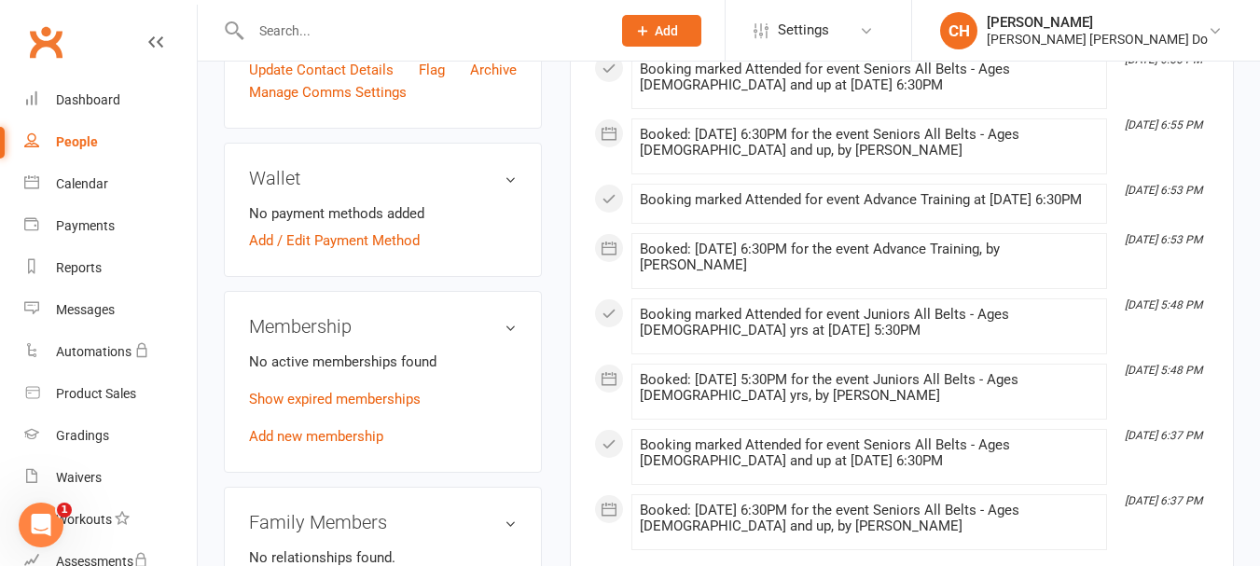
scroll to position [653, 0]
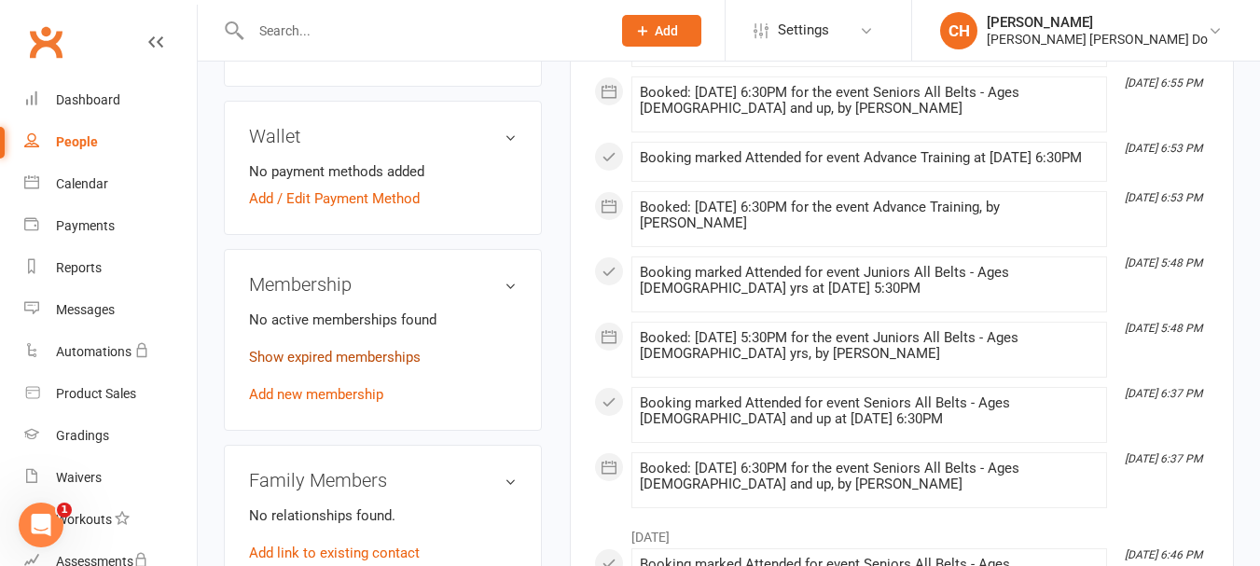
click at [343, 352] on link "Show expired memberships" at bounding box center [335, 357] width 172 height 17
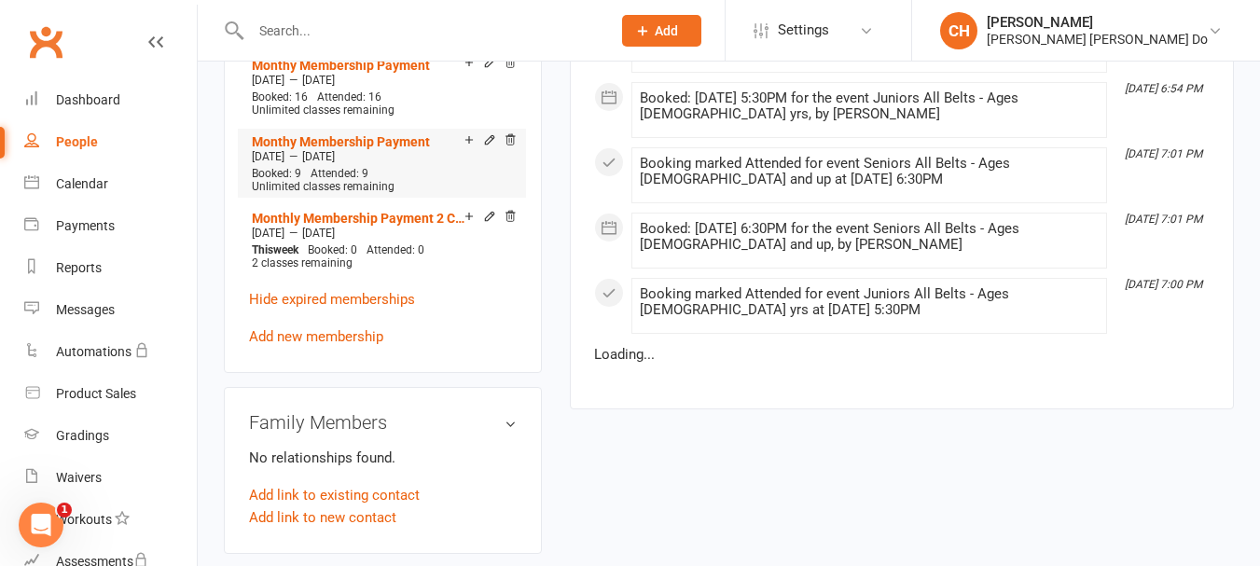
scroll to position [1772, 0]
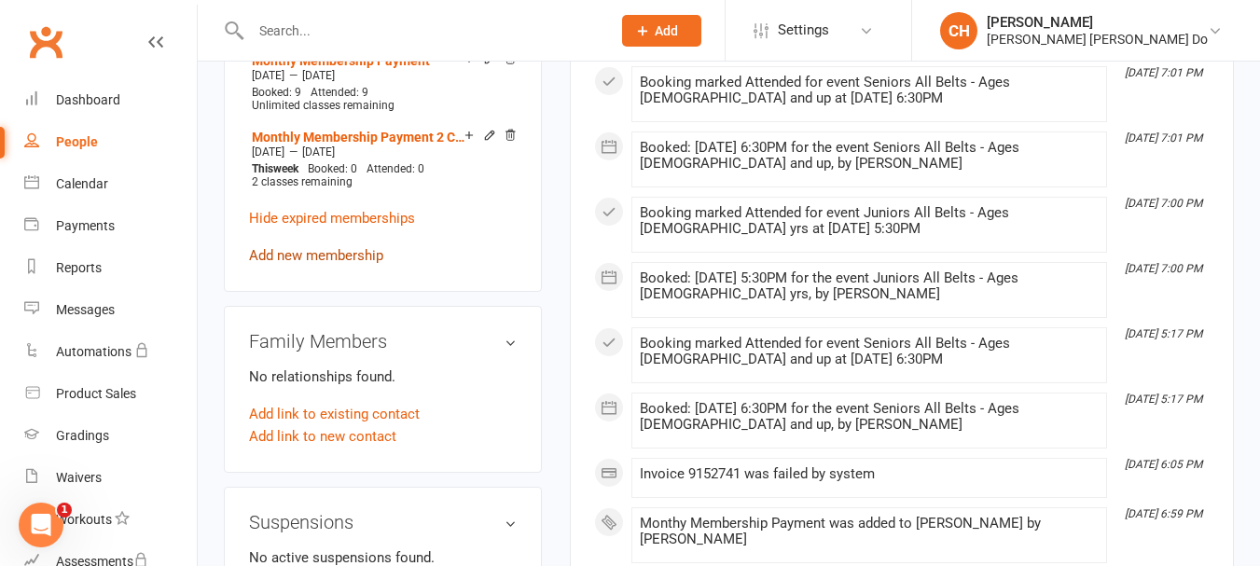
click at [327, 247] on link "Add new membership" at bounding box center [316, 255] width 134 height 17
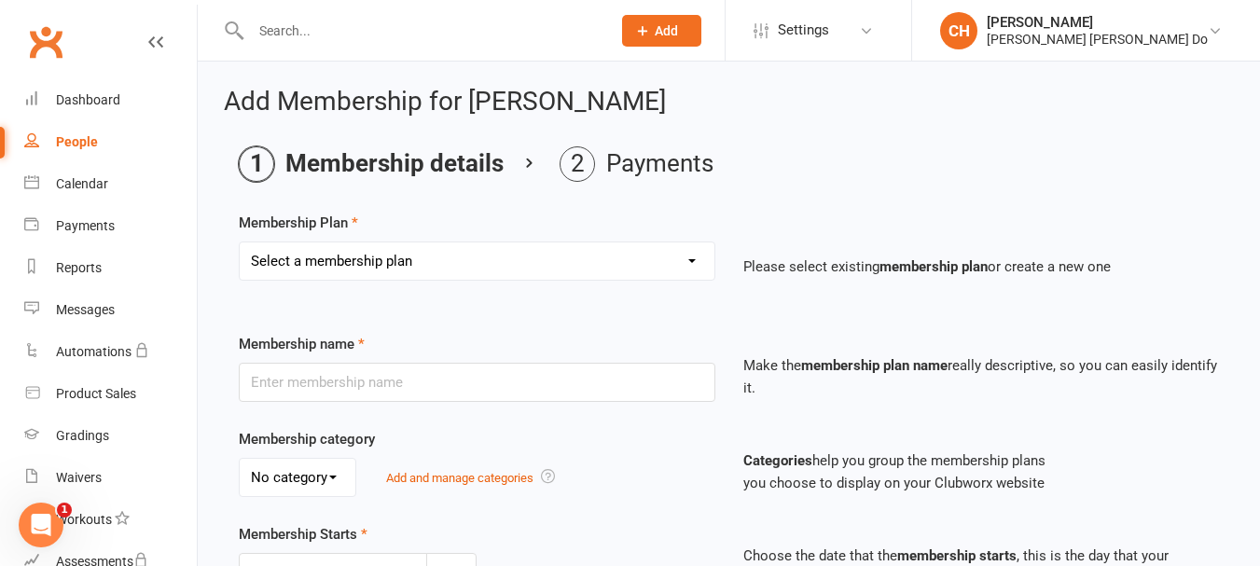
click at [440, 259] on select "Select a membership plan Create new Membership Plan Monthy Membership Payment L…" at bounding box center [477, 260] width 475 height 37
select select "1"
click at [240, 242] on select "Select a membership plan Create new Membership Plan Monthy Membership Payment L…" at bounding box center [477, 260] width 475 height 37
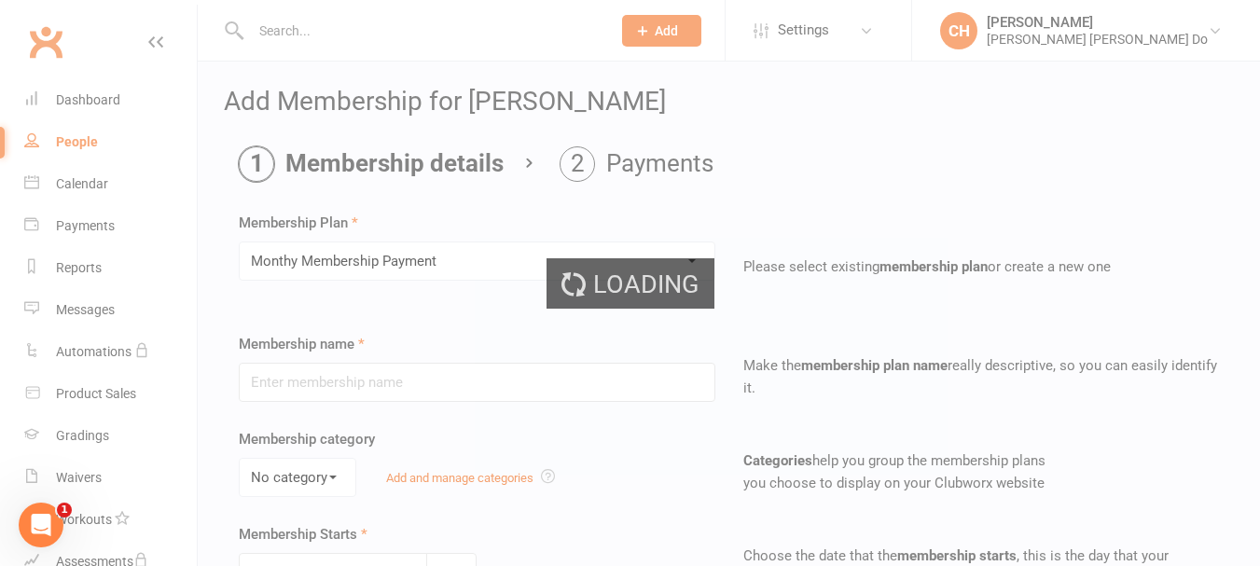
type input "Monthy Membership Payment"
select select "0"
type input "0"
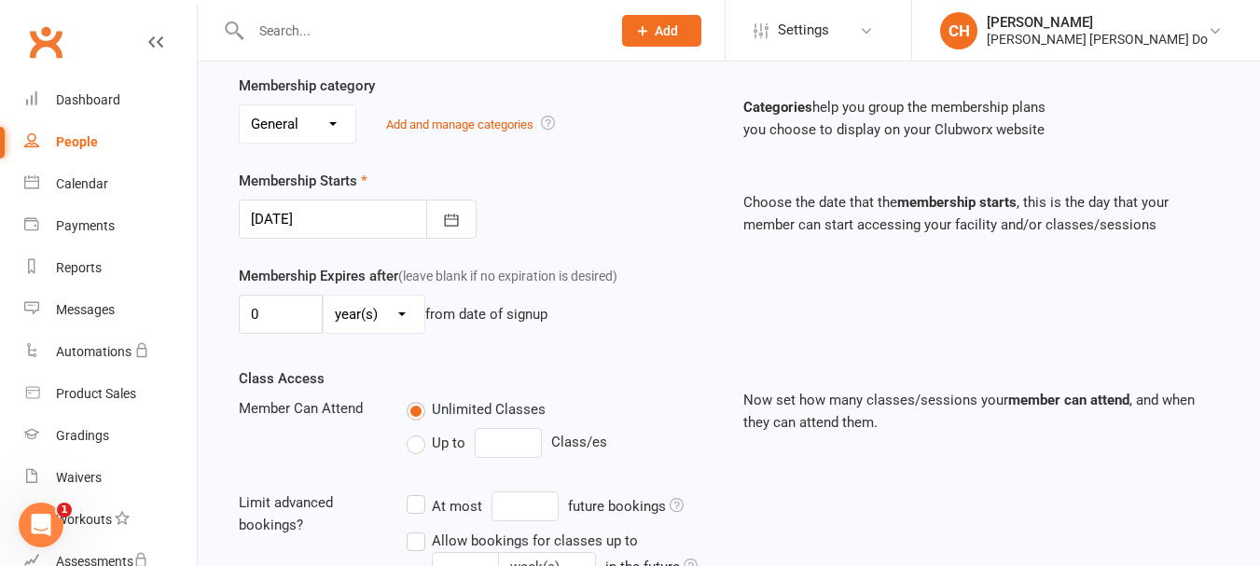
scroll to position [373, 0]
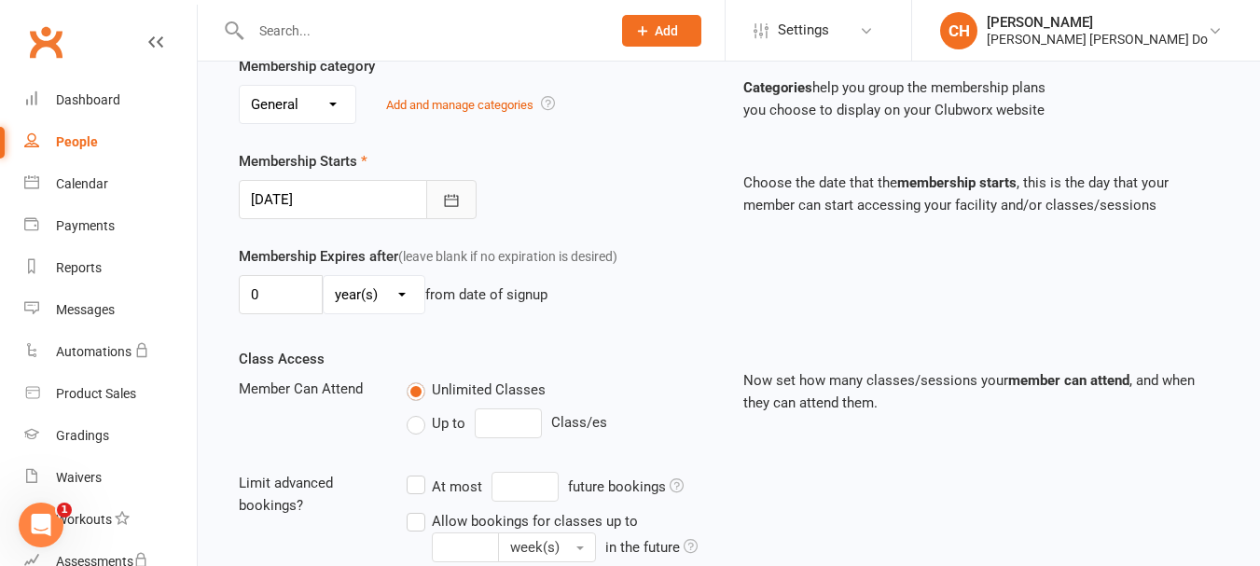
click at [455, 202] on icon "button" at bounding box center [451, 200] width 19 height 19
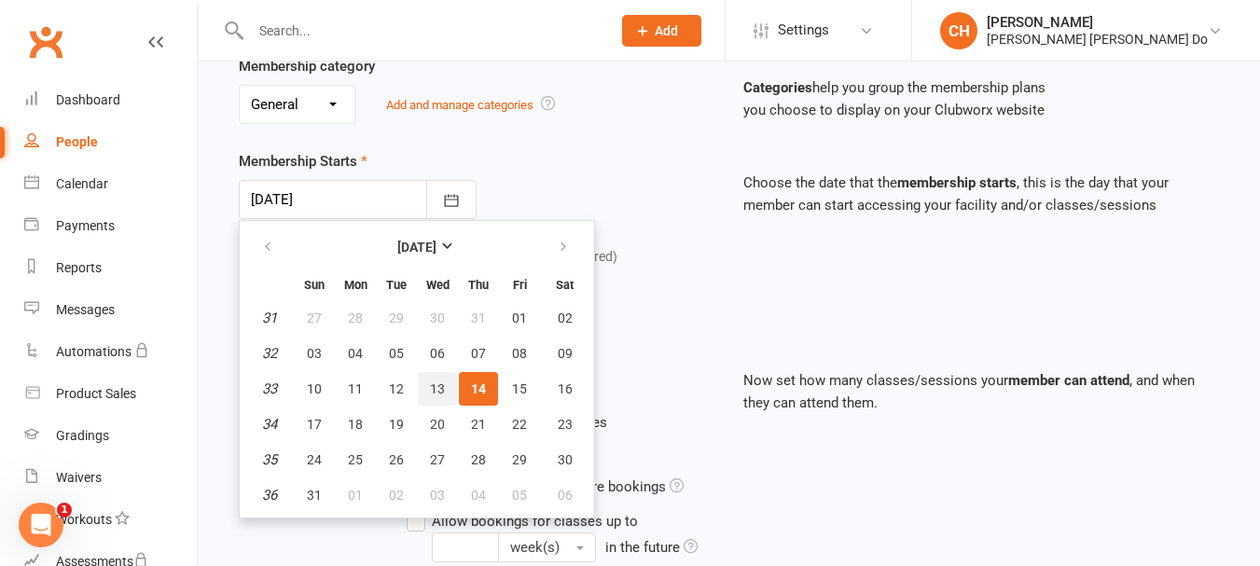
click at [435, 383] on span "13" at bounding box center [437, 388] width 15 height 15
type input "[DATE]"
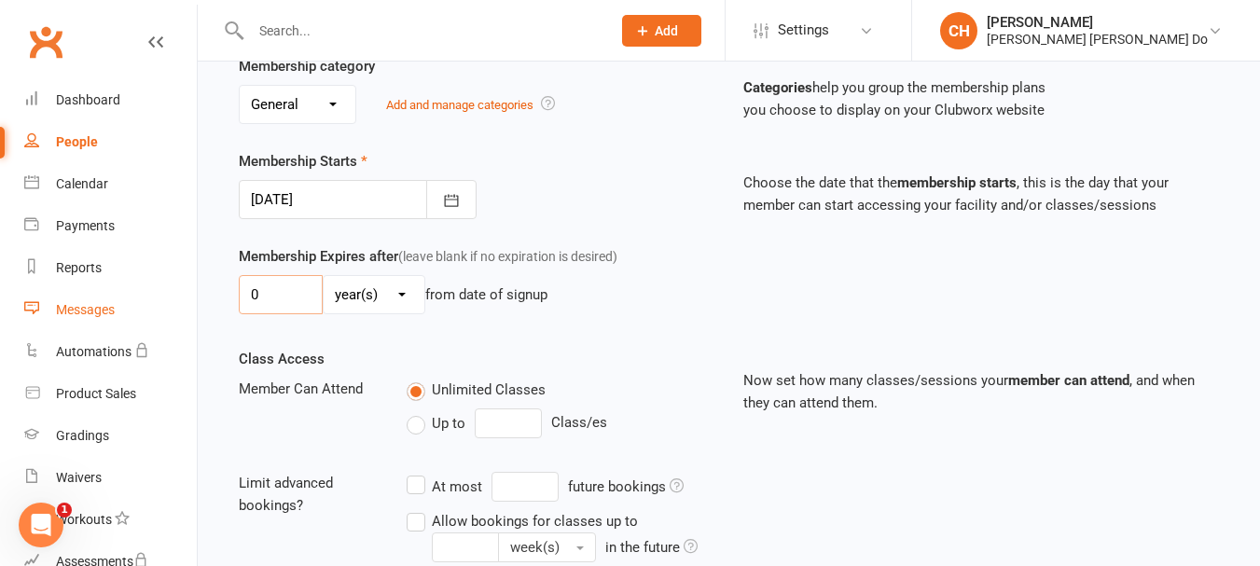
drag, startPoint x: 302, startPoint y: 291, endPoint x: 181, endPoint y: 301, distance: 121.6
click at [181, 301] on ui-view "Prospect Member Non-attending contact Class / event Appointment Grading event T…" at bounding box center [630, 263] width 1260 height 1262
type input "1"
click at [395, 296] on select "day(s) week(s) month(s) year(s)" at bounding box center [374, 294] width 101 height 37
select select "2"
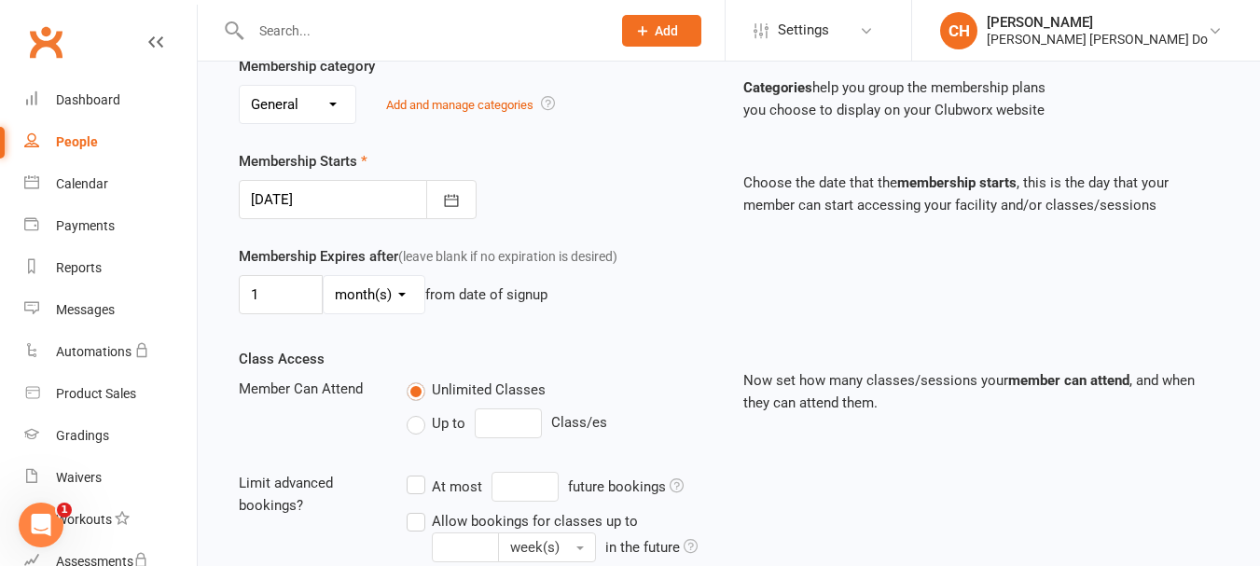
click at [324, 276] on select "day(s) week(s) month(s) year(s)" at bounding box center [374, 294] width 101 height 37
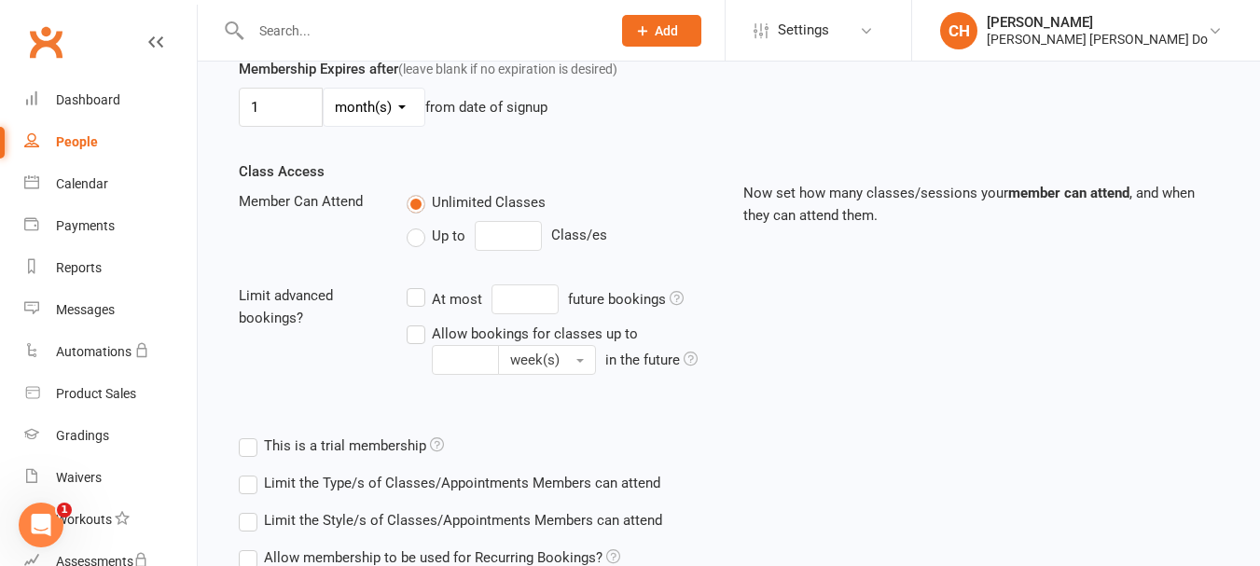
scroll to position [729, 0]
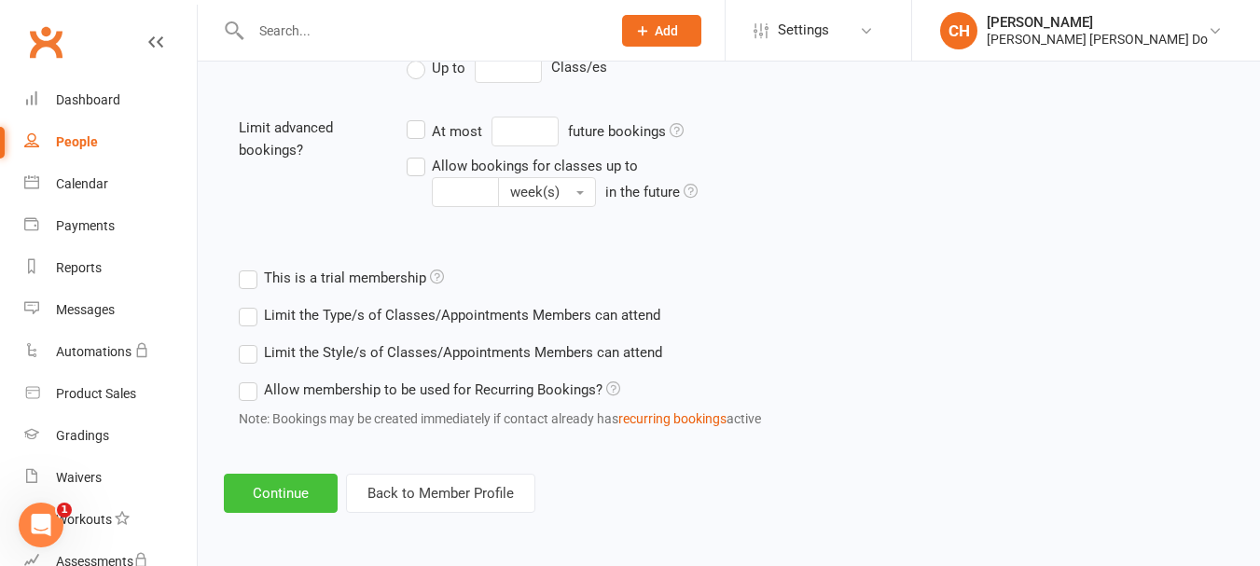
click at [296, 488] on button "Continue" at bounding box center [281, 493] width 114 height 39
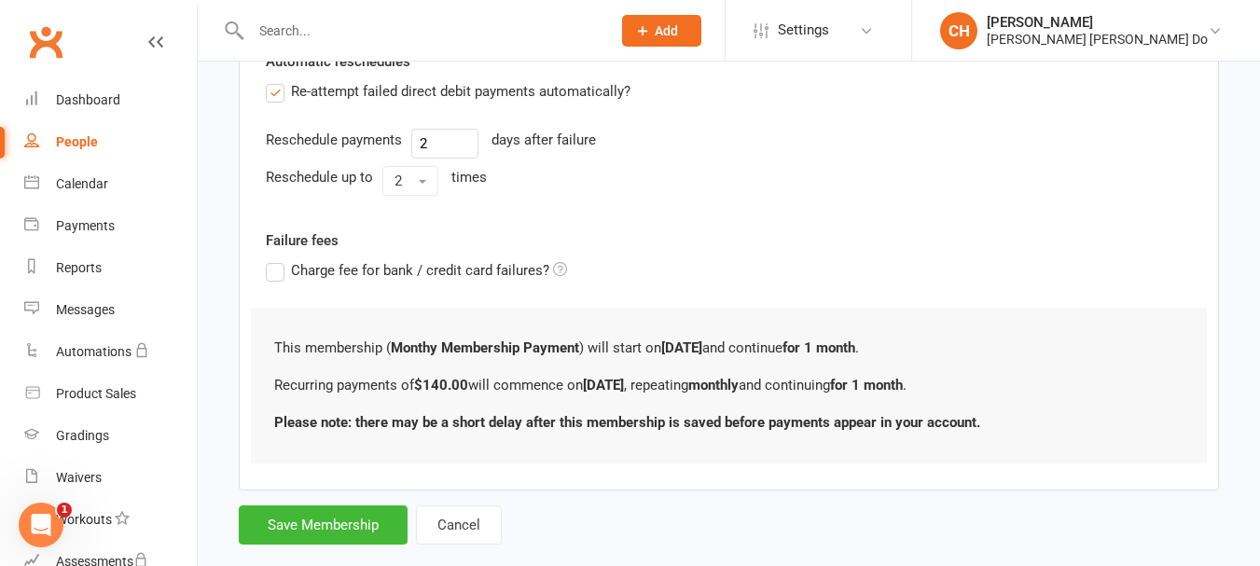
scroll to position [0, 0]
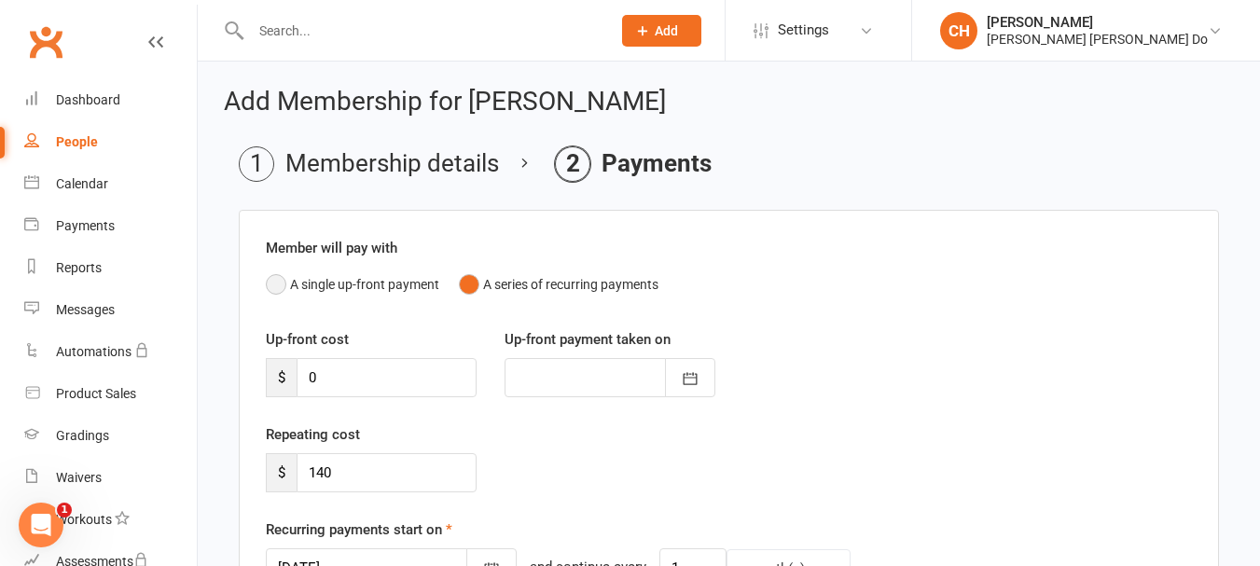
click at [282, 281] on button "A single up-front payment" at bounding box center [352, 284] width 173 height 35
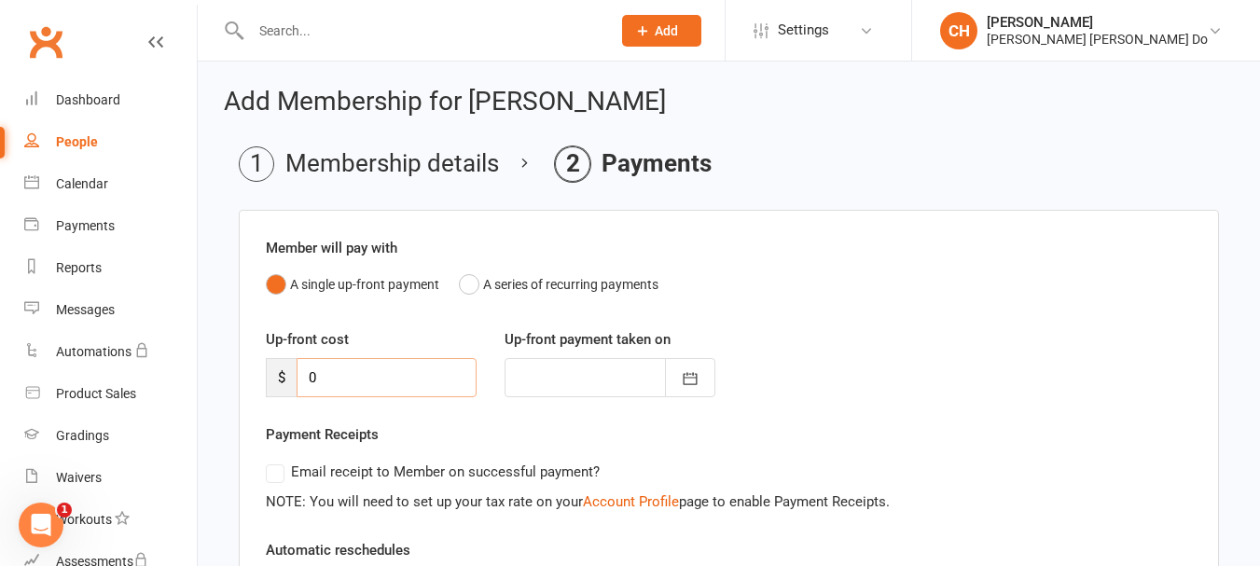
drag, startPoint x: 353, startPoint y: 382, endPoint x: 264, endPoint y: 373, distance: 90.0
click at [264, 373] on div "Up-front cost $ 0" at bounding box center [371, 362] width 239 height 69
type input "1"
type input "[DATE]"
type input "150"
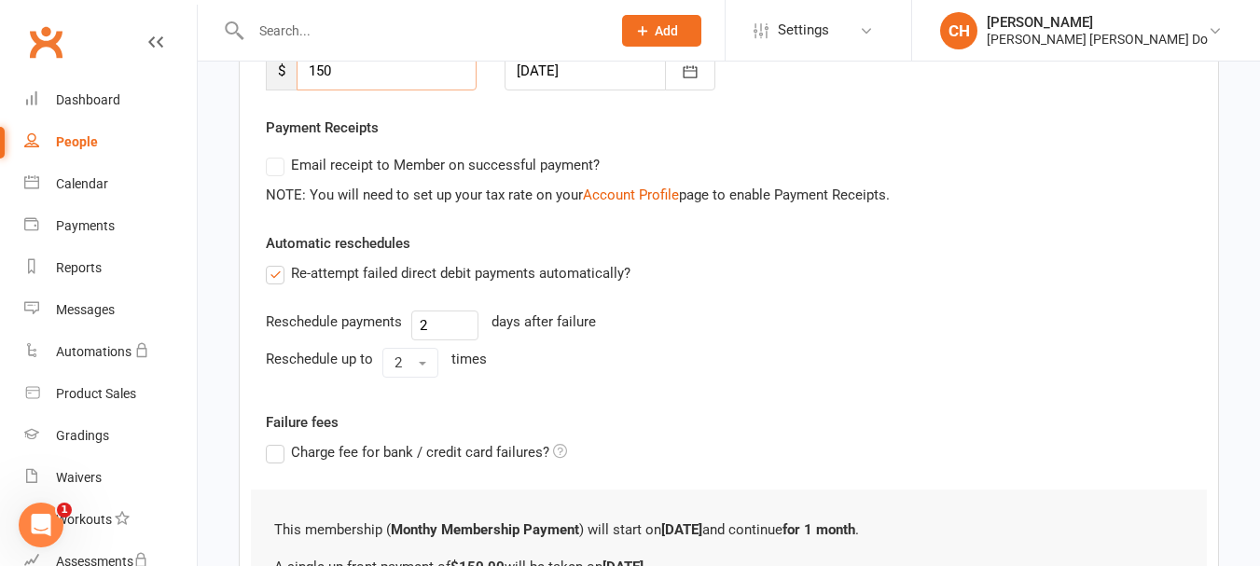
scroll to position [373, 0]
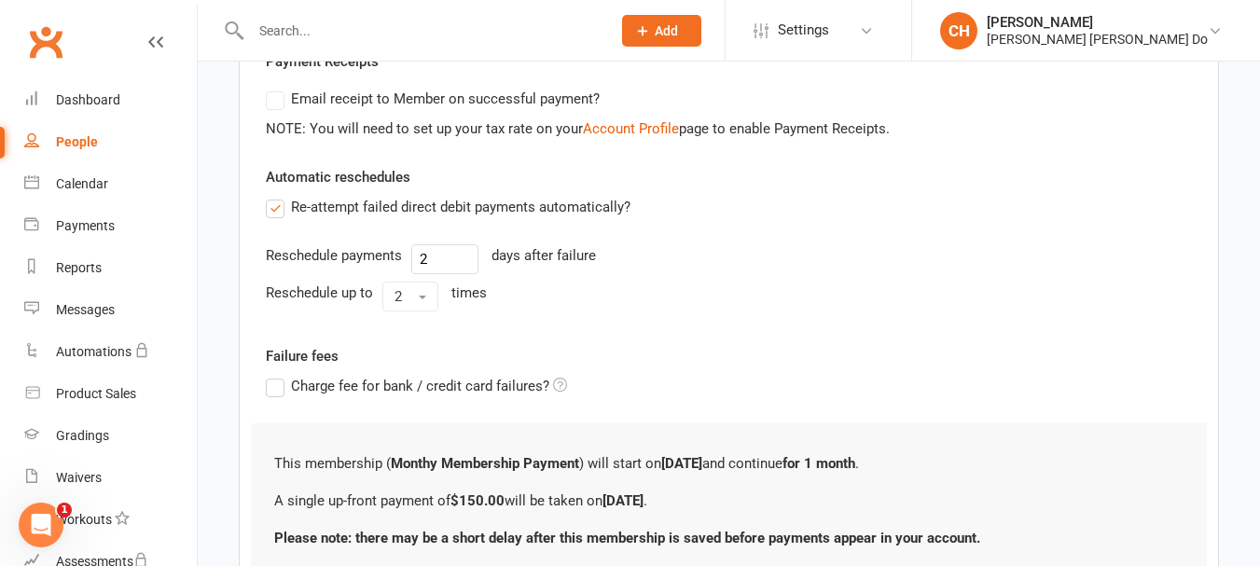
click at [275, 204] on label "Re-attempt failed direct debit payments automatically?" at bounding box center [448, 207] width 365 height 22
click at [275, 196] on input "Re-attempt failed direct debit payments automatically?" at bounding box center [272, 196] width 12 height 0
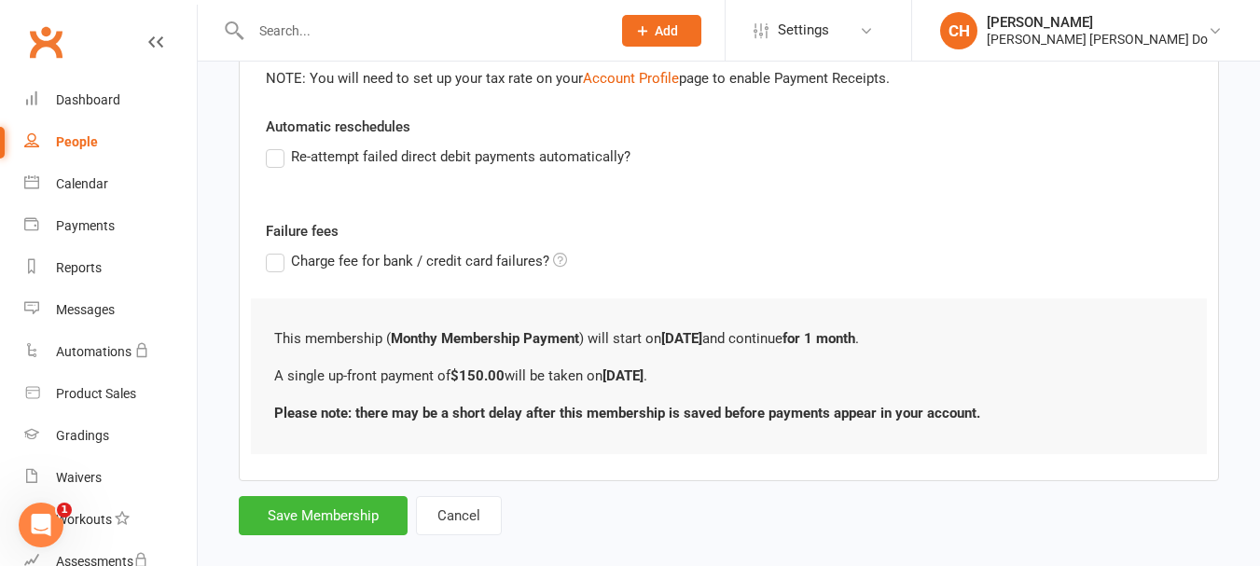
scroll to position [449, 0]
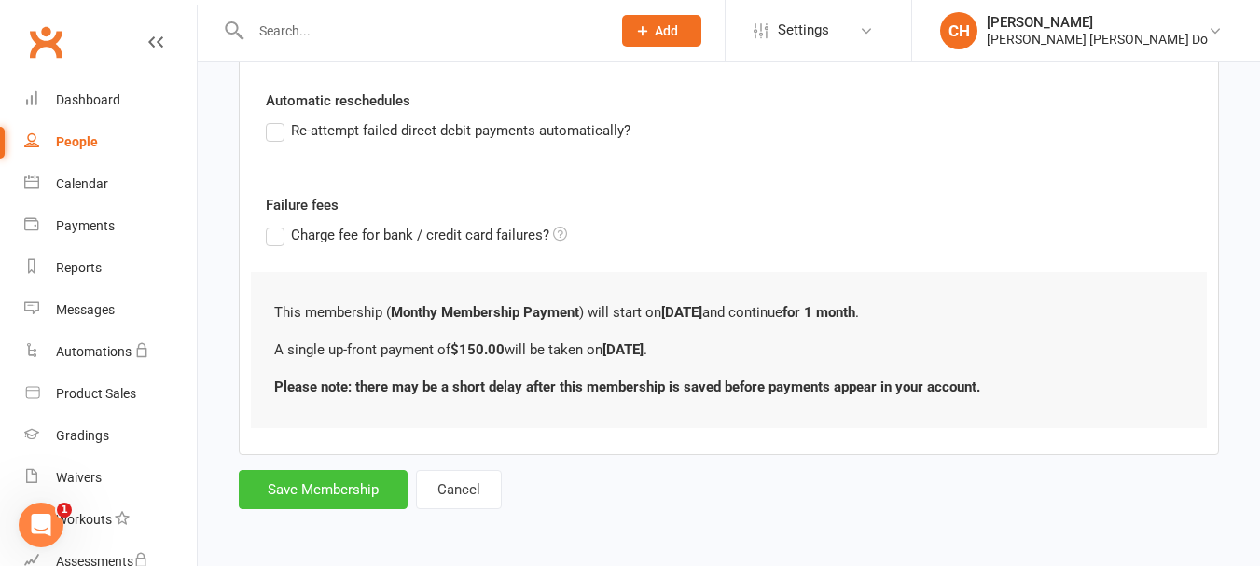
click at [334, 496] on button "Save Membership" at bounding box center [323, 489] width 169 height 39
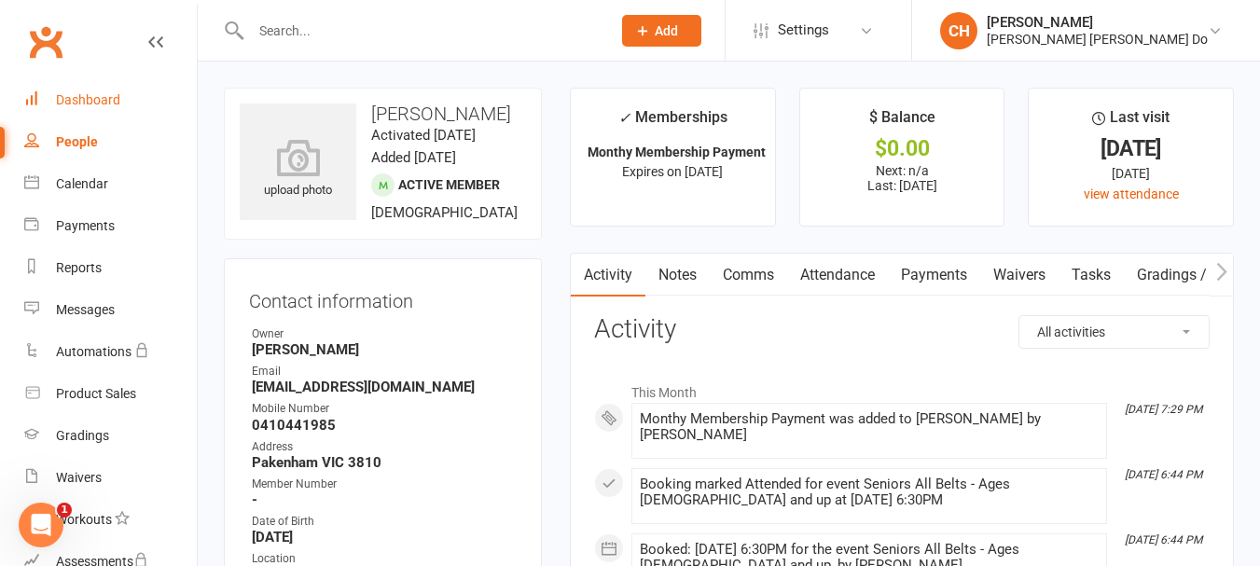
click at [98, 91] on link "Dashboard" at bounding box center [110, 100] width 172 height 42
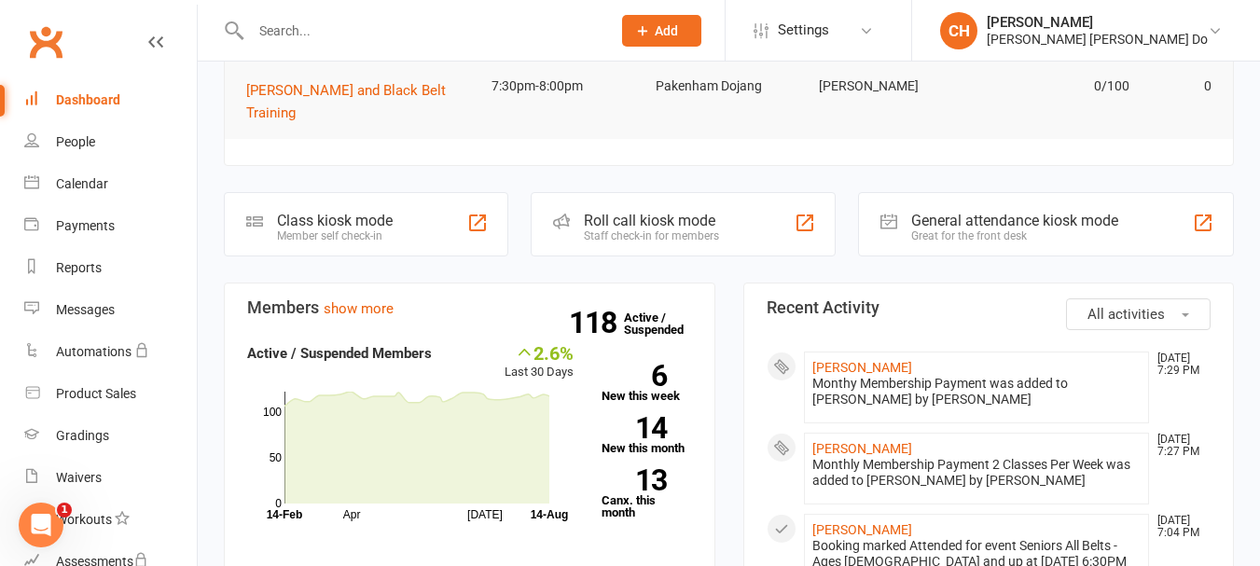
scroll to position [93, 0]
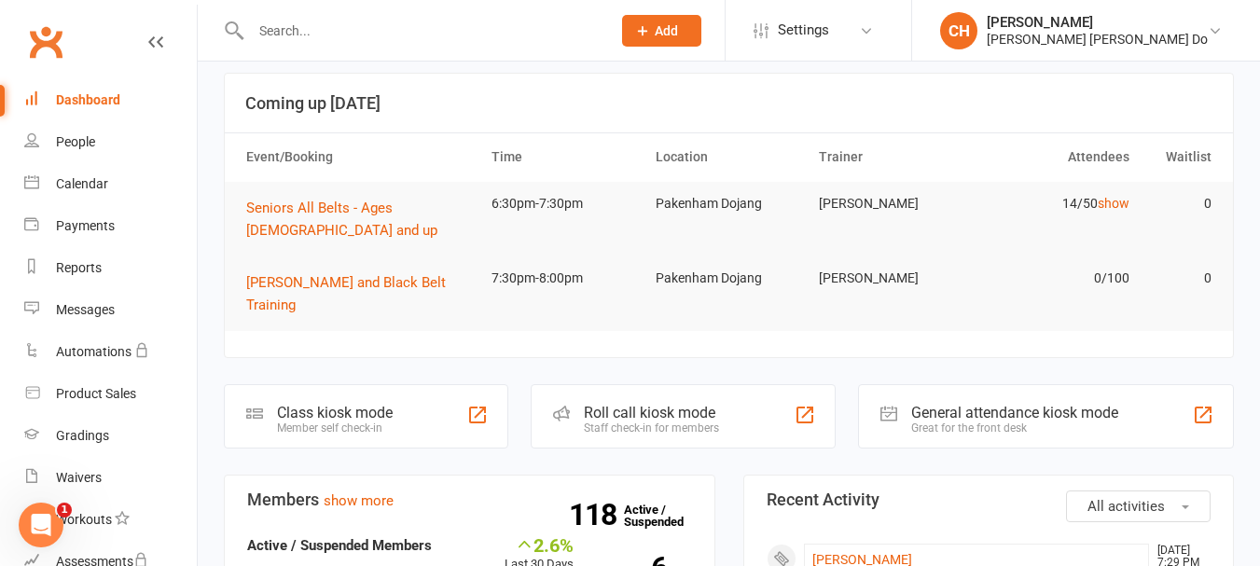
click at [616, 404] on div "Roll call kiosk mode" at bounding box center [651, 413] width 135 height 18
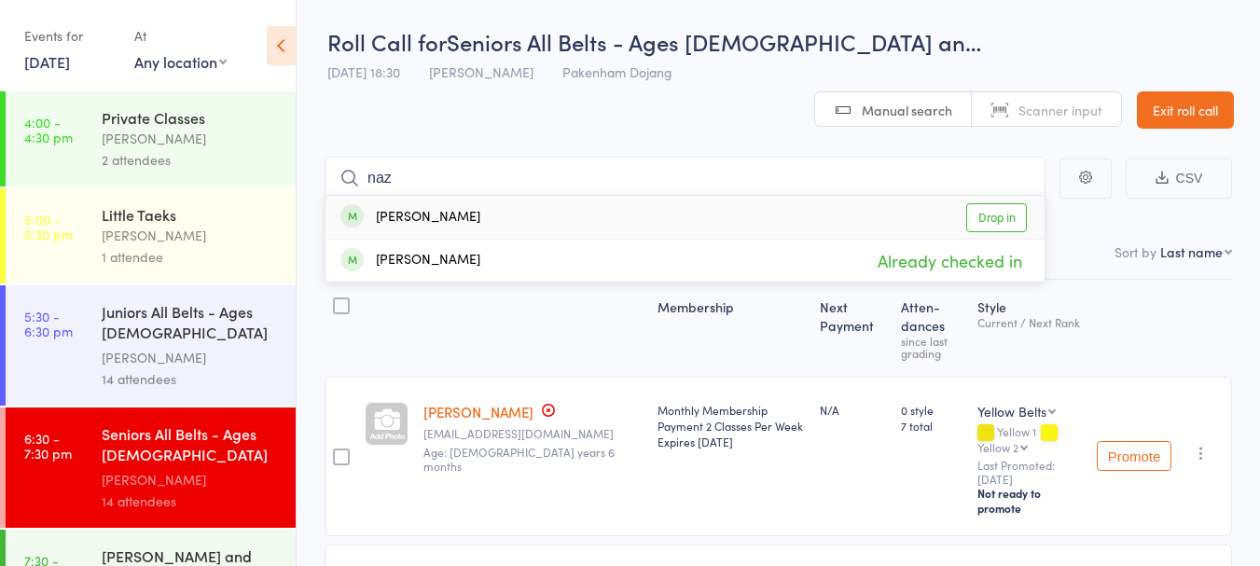
type input "naz"
click at [987, 203] on link "Drop in" at bounding box center [996, 217] width 61 height 29
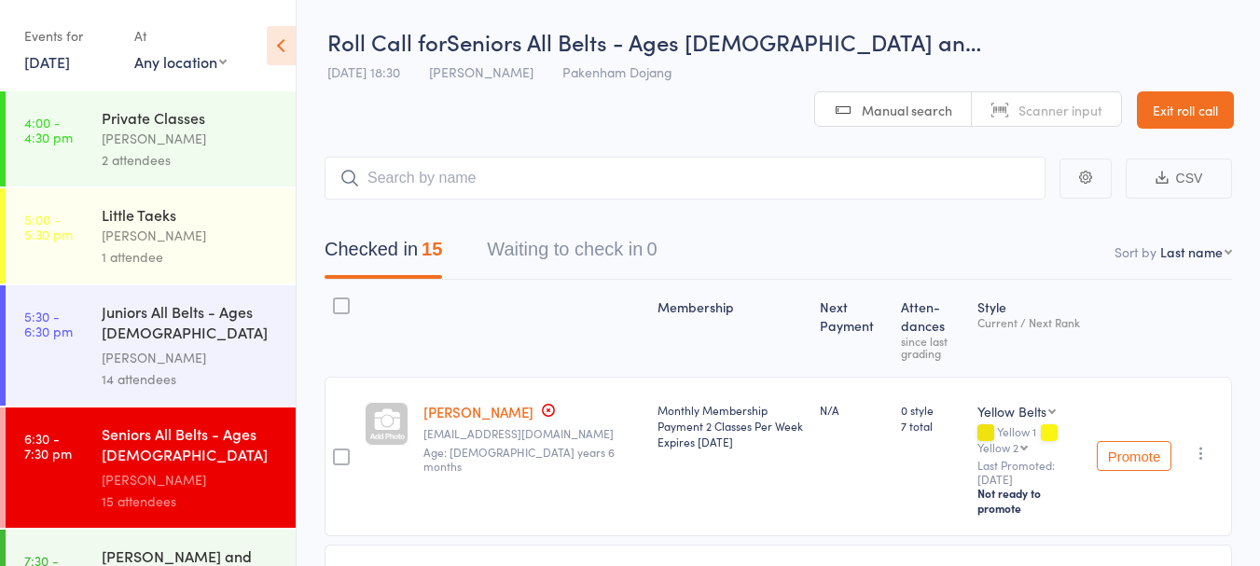
click at [1178, 91] on link "Exit roll call" at bounding box center [1185, 109] width 97 height 37
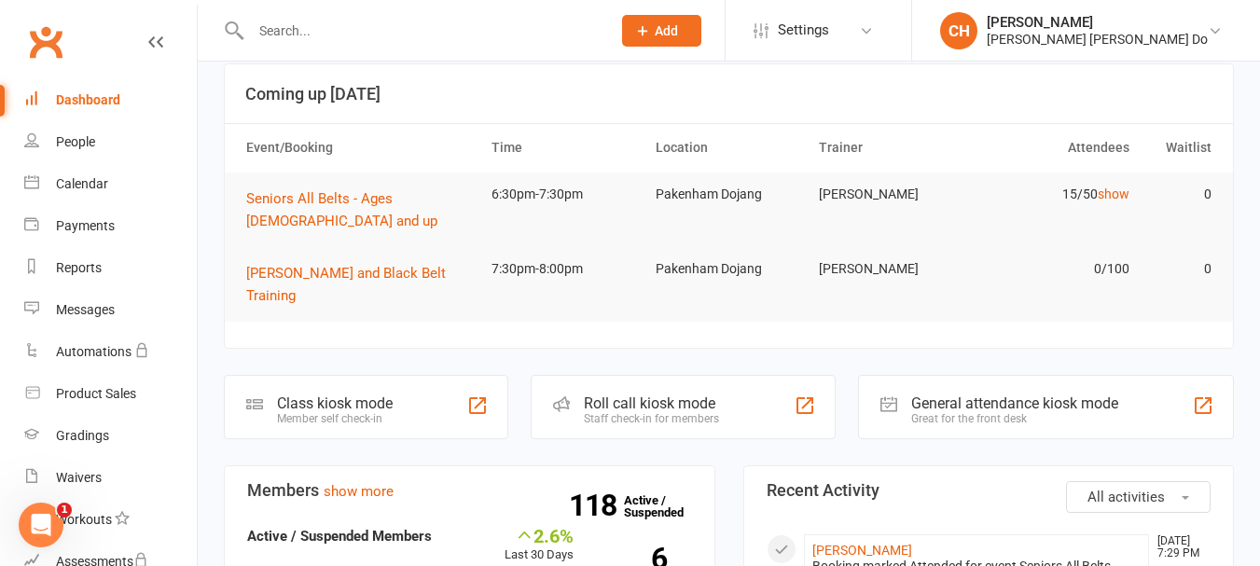
scroll to position [104, 0]
